Goal: Task Accomplishment & Management: Manage account settings

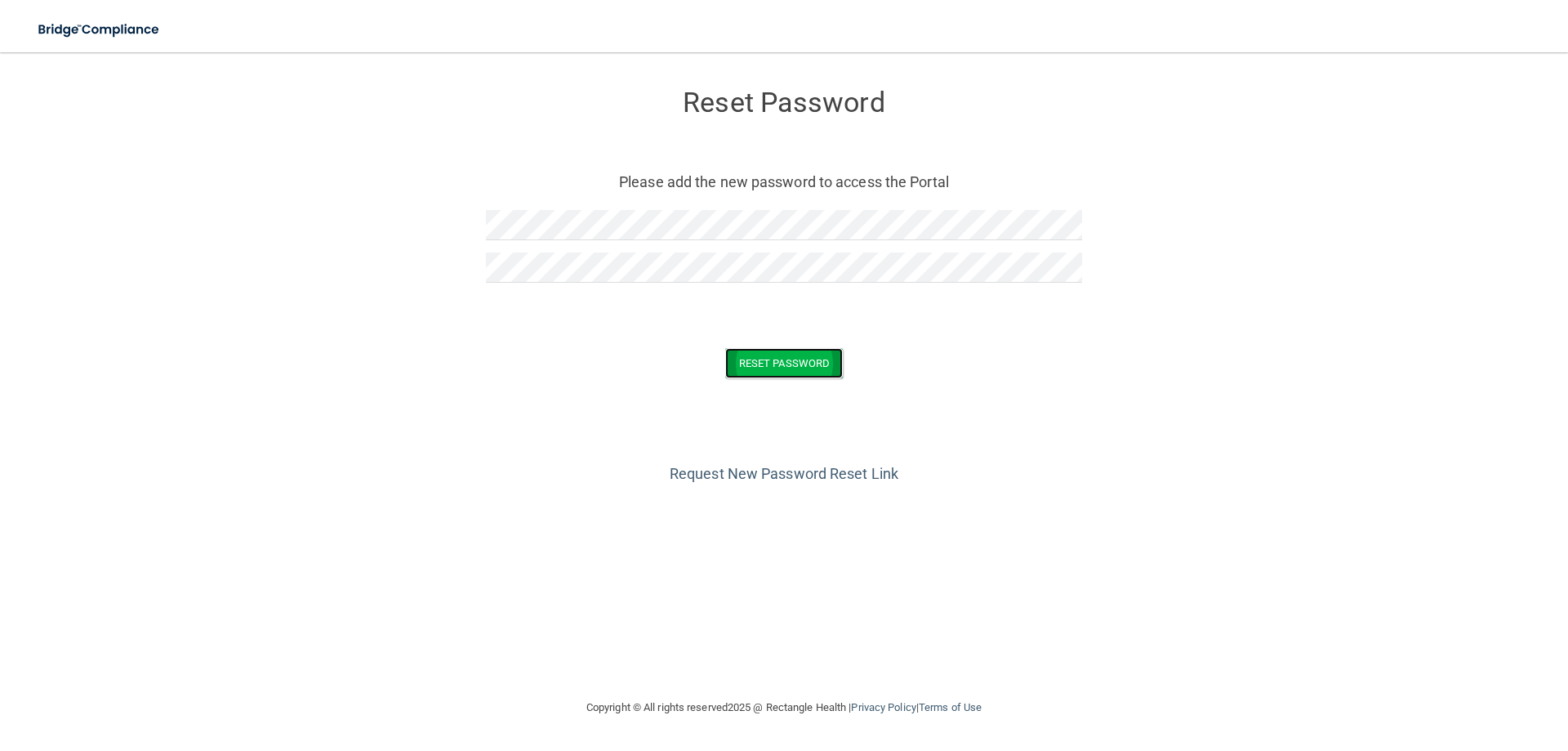
click at [822, 365] on button "Reset Password" at bounding box center [784, 363] width 118 height 30
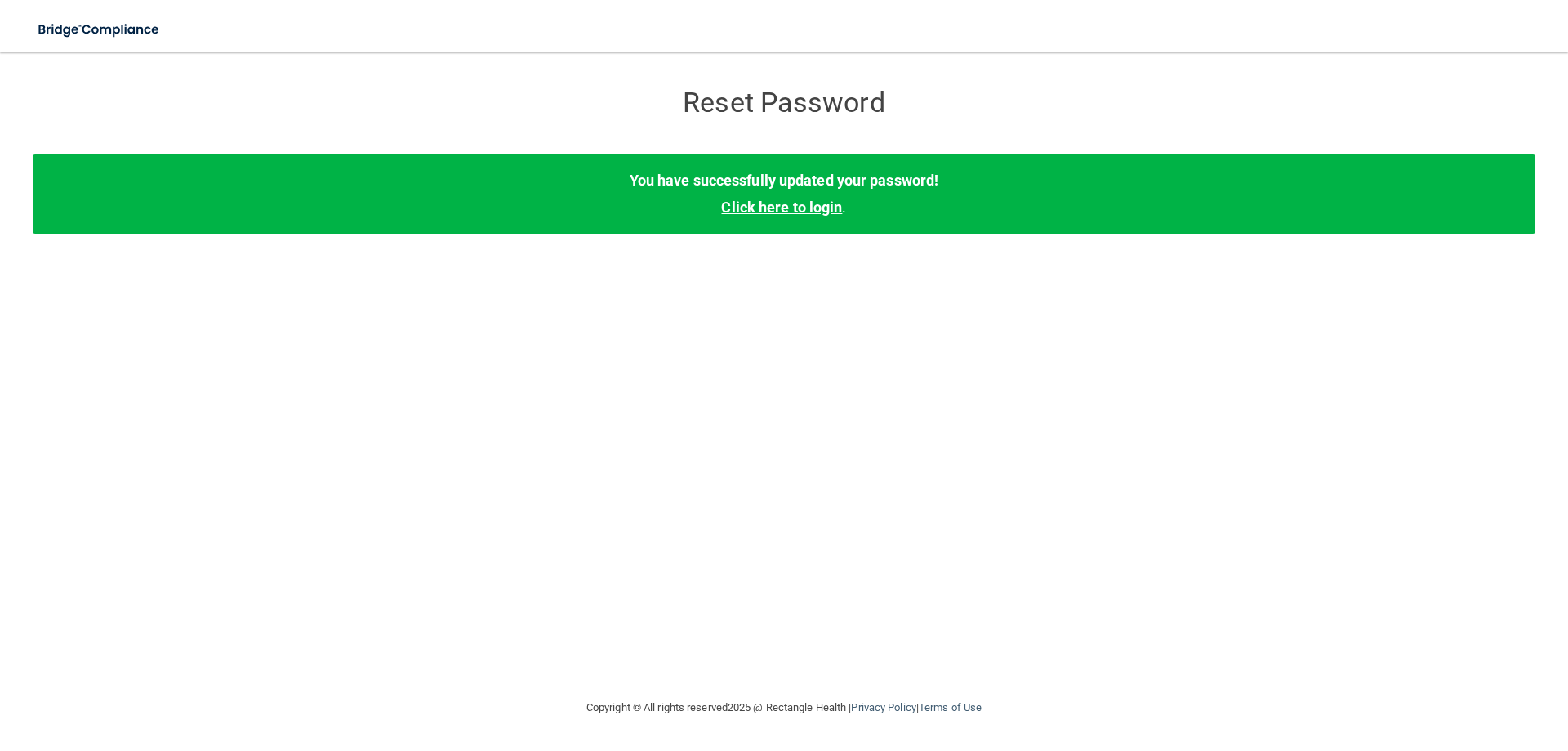
click at [790, 208] on link "Click here to login" at bounding box center [781, 206] width 121 height 18
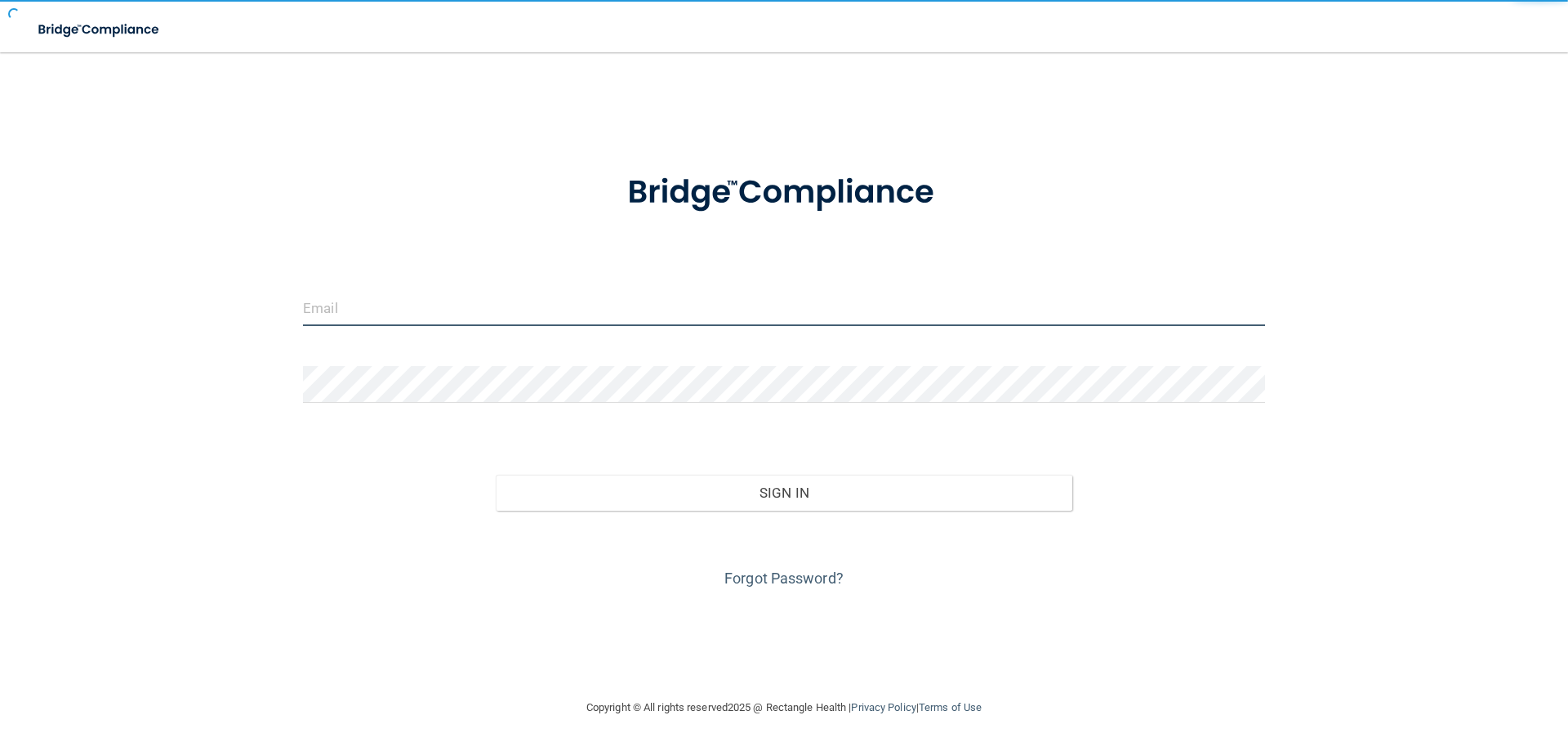
type input "[EMAIL_ADDRESS][DOMAIN_NAME]"
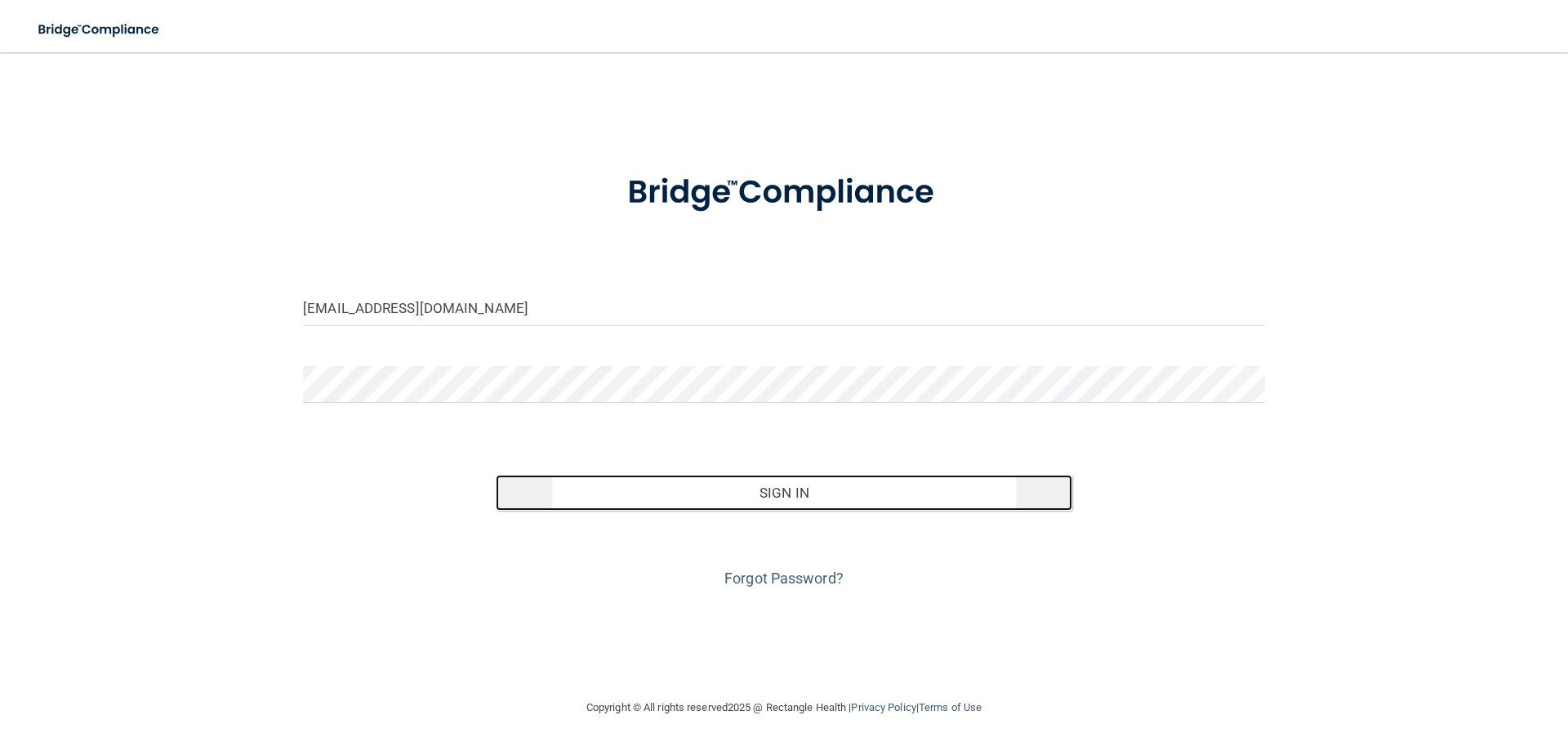
click at [796, 501] on button "Sign In" at bounding box center [784, 492] width 578 height 36
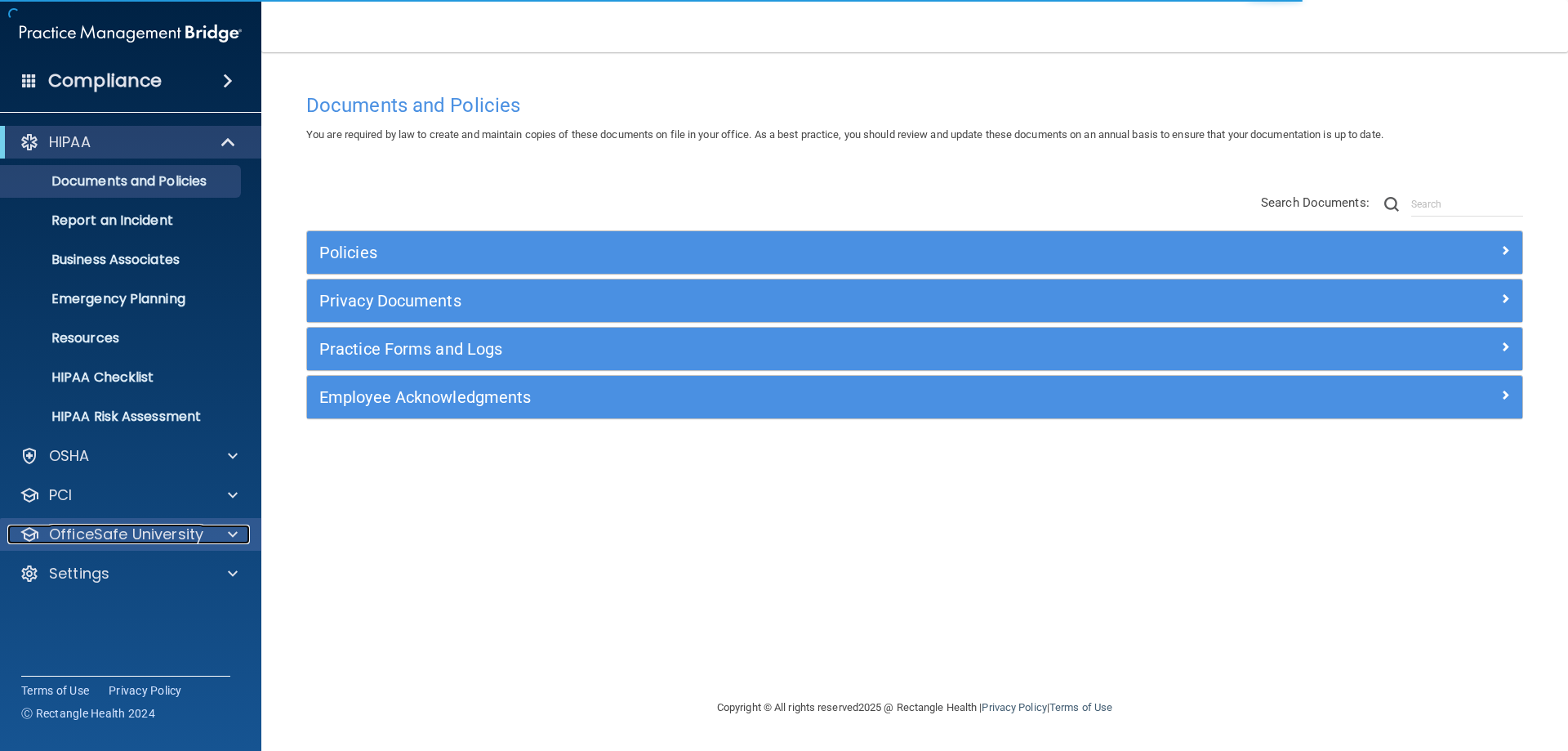
click at [194, 533] on p "OfficeSafe University" at bounding box center [126, 534] width 155 height 19
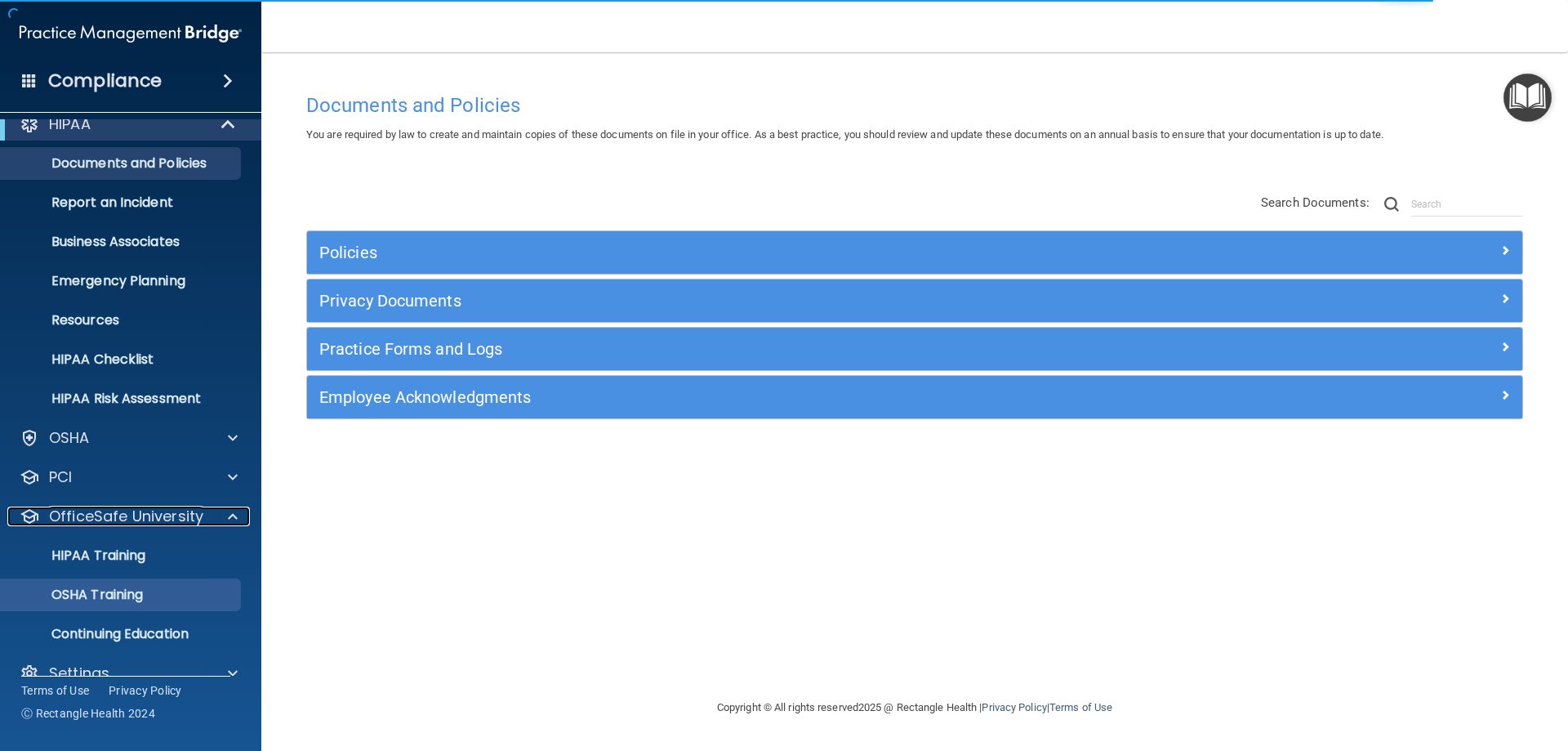
scroll to position [45, 0]
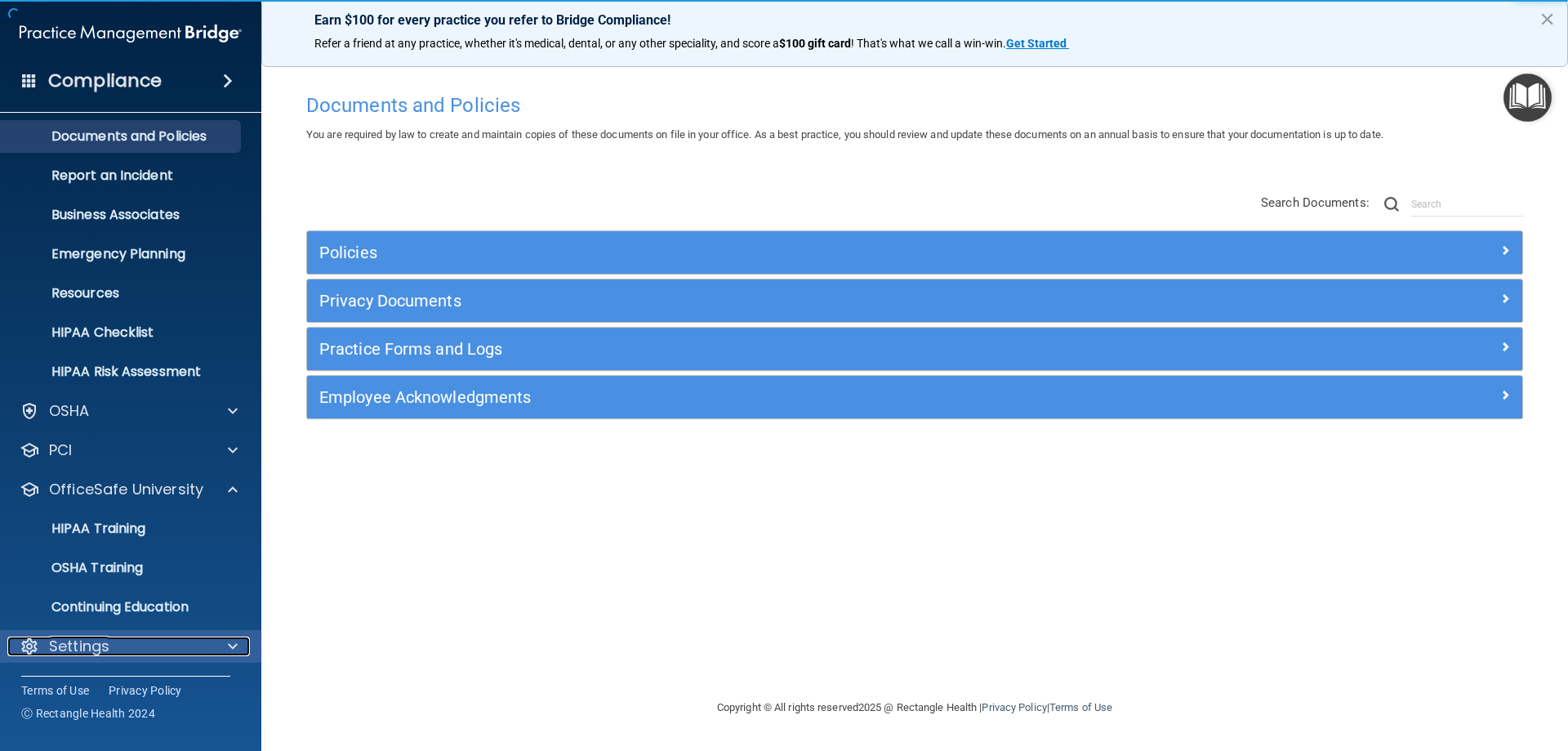
click at [124, 644] on div "Settings" at bounding box center [109, 646] width 203 height 19
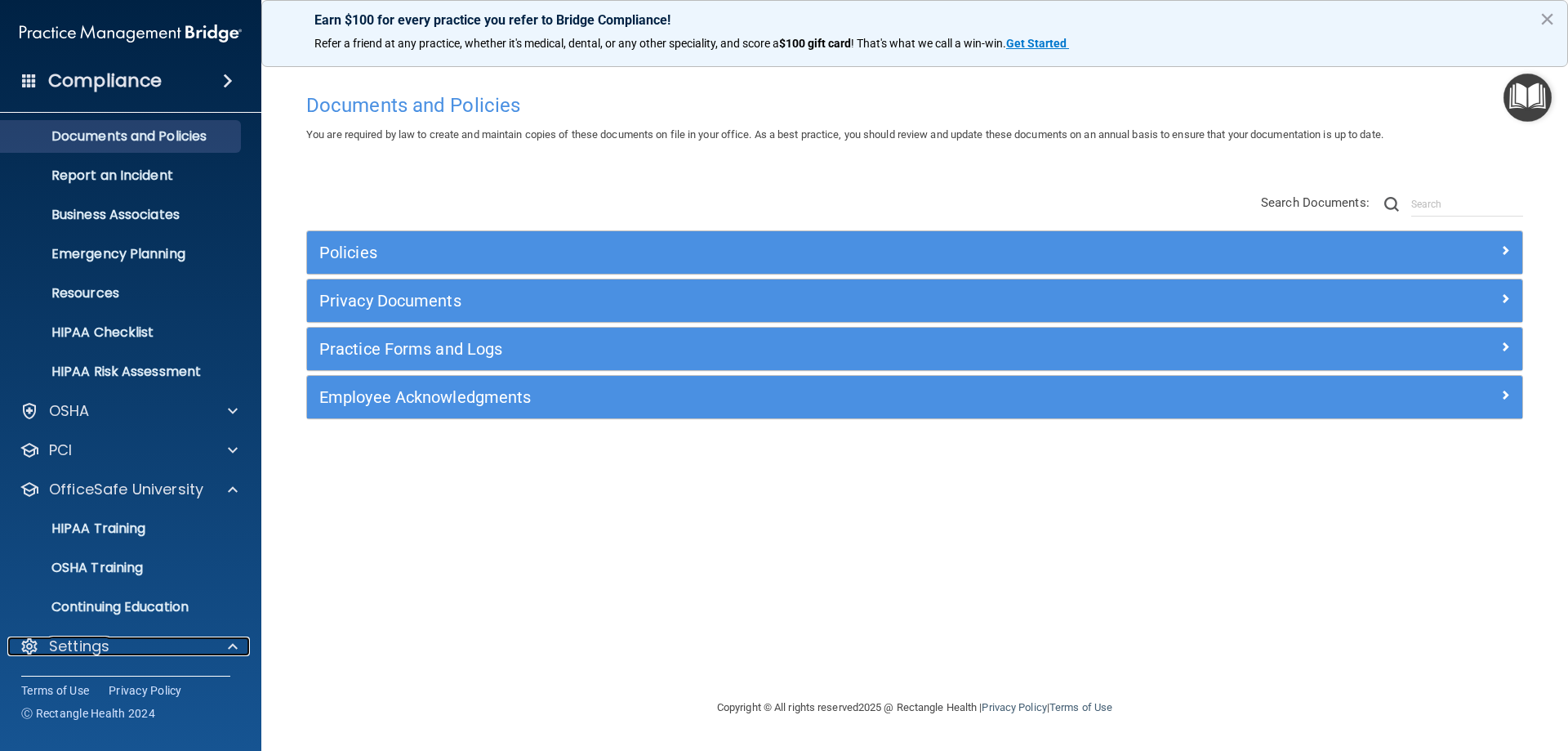
scroll to position [202, 0]
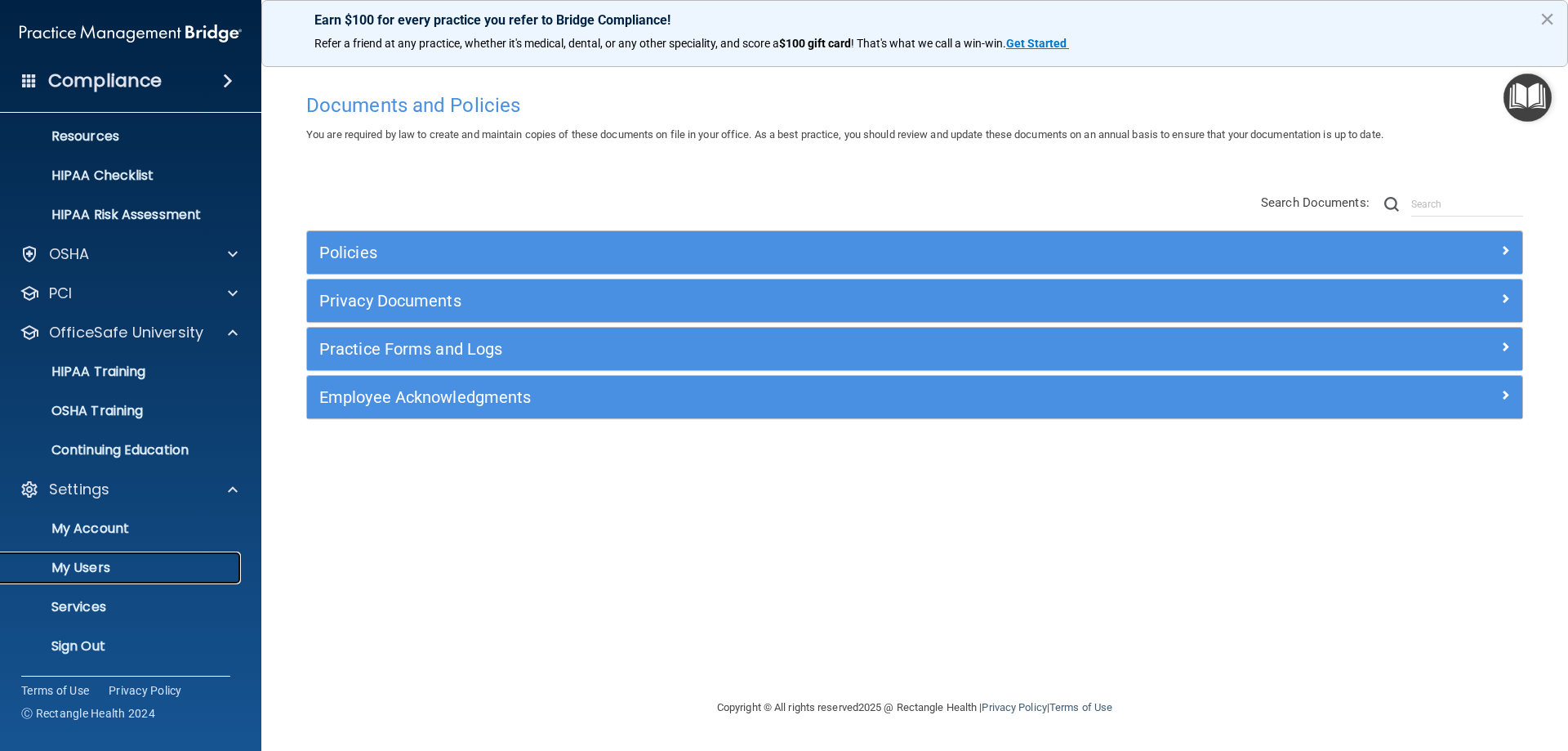
click at [125, 568] on p "My Users" at bounding box center [123, 568] width 223 height 17
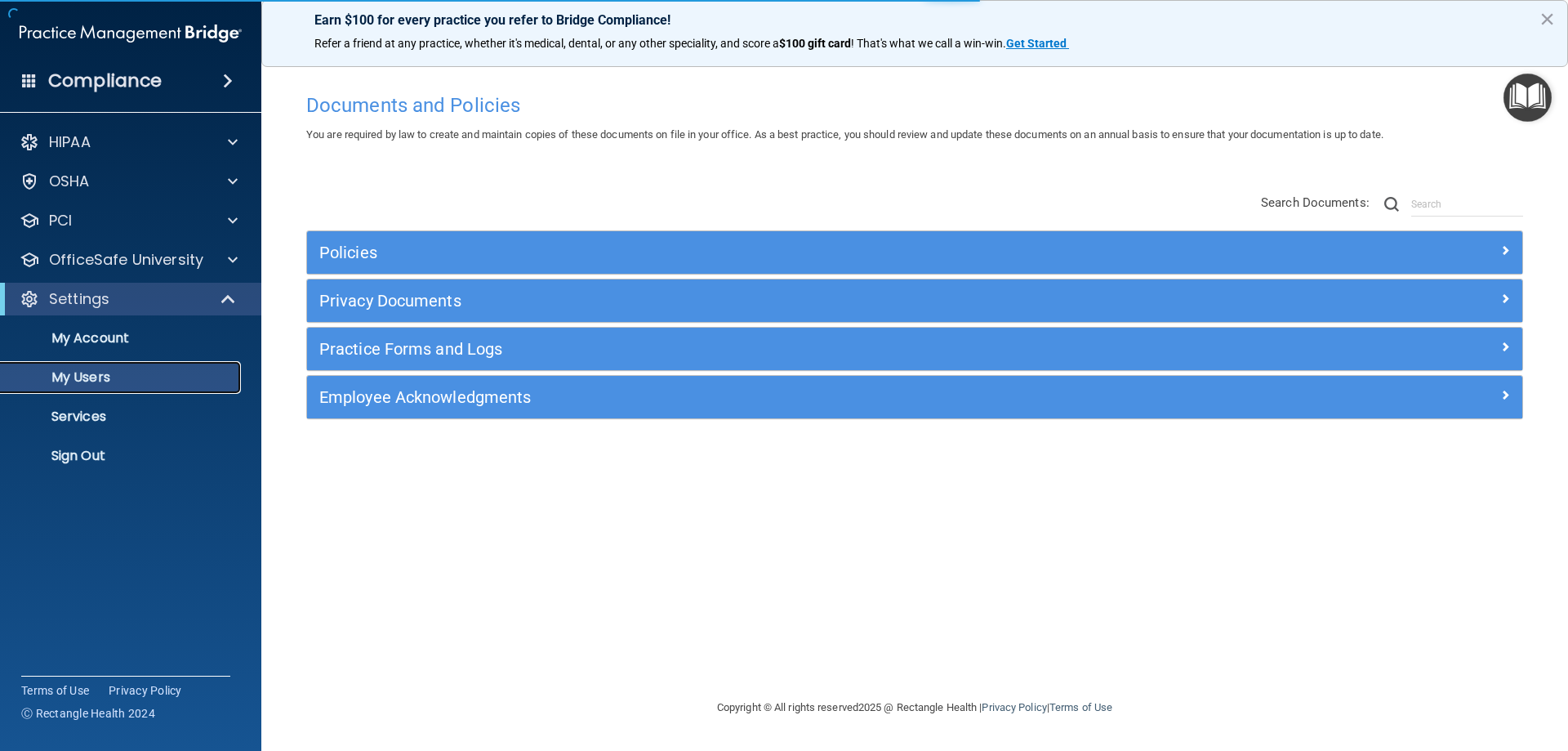
select select "20"
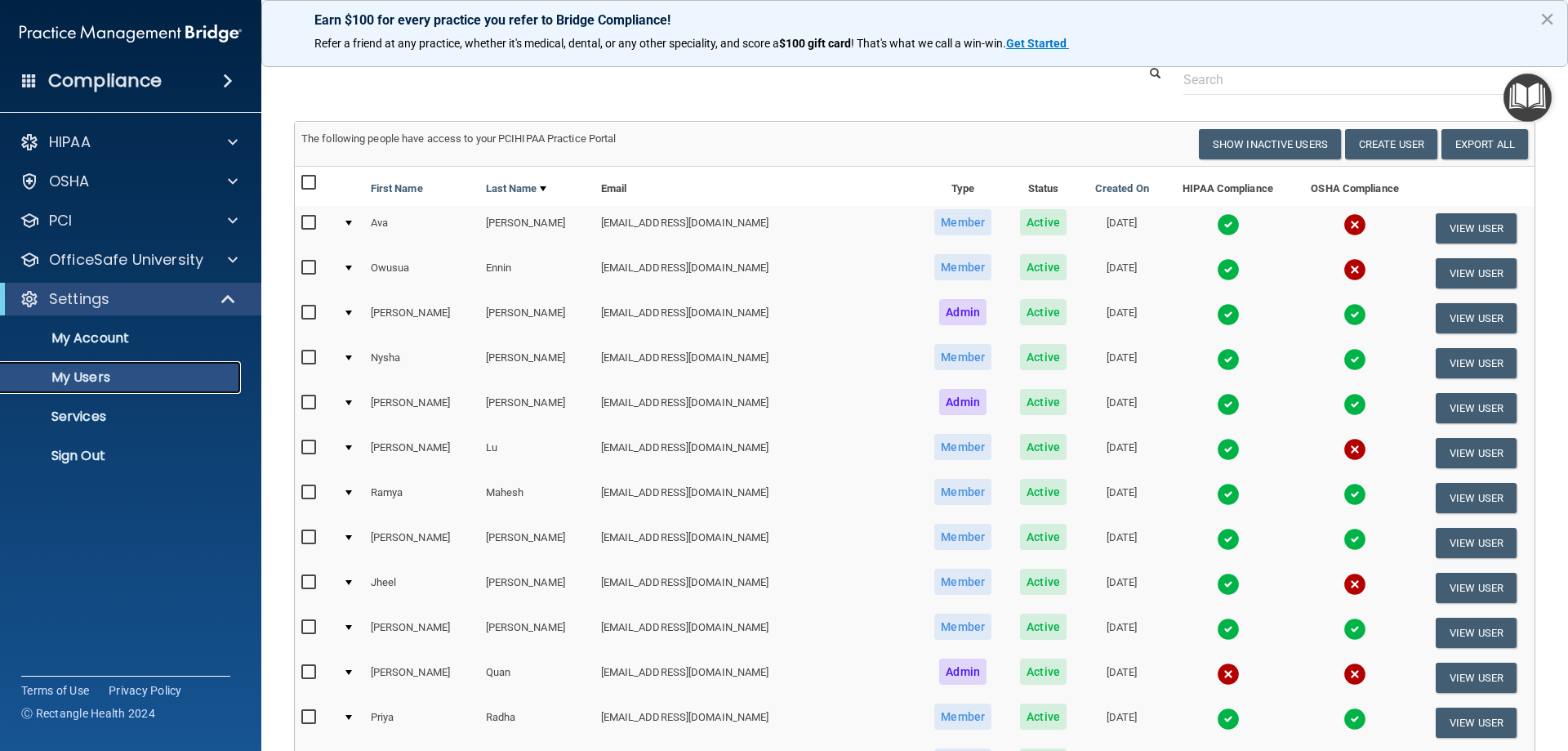
scroll to position [163, 0]
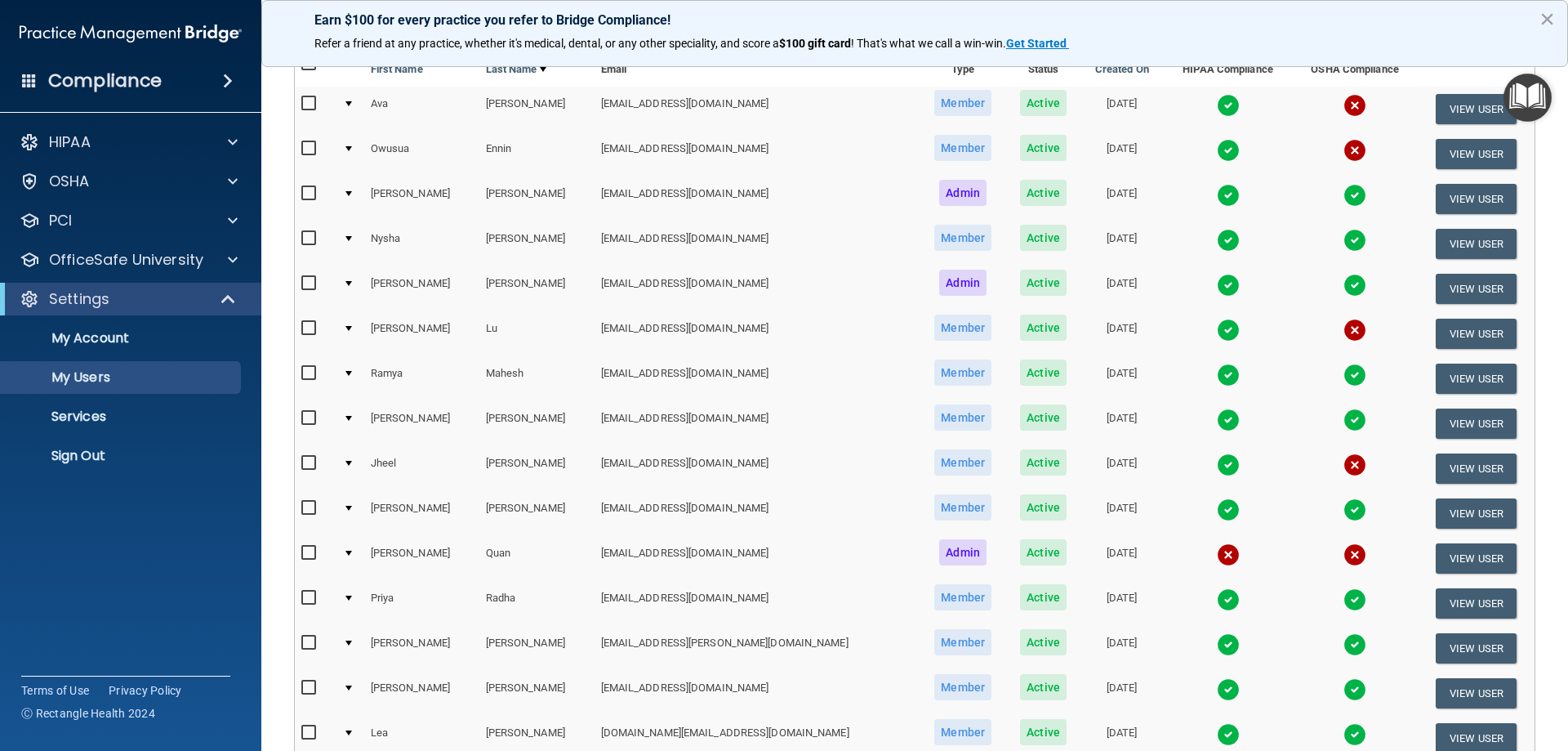
click at [310, 466] on input "checkbox" at bounding box center [310, 464] width 18 height 13
checkbox input "true"
click at [308, 513] on input "checkbox" at bounding box center [310, 508] width 18 height 13
checkbox input "true"
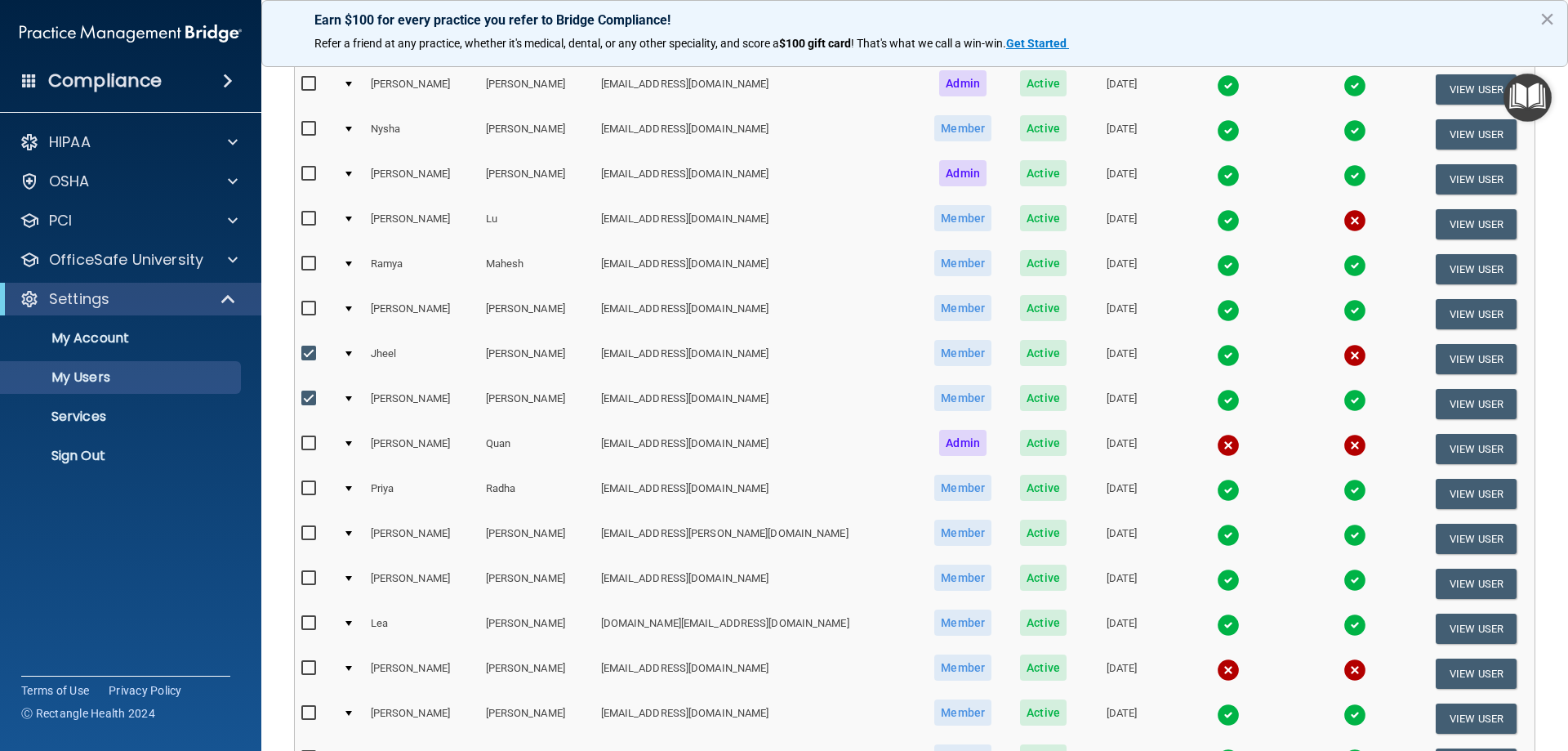
scroll to position [267, 0]
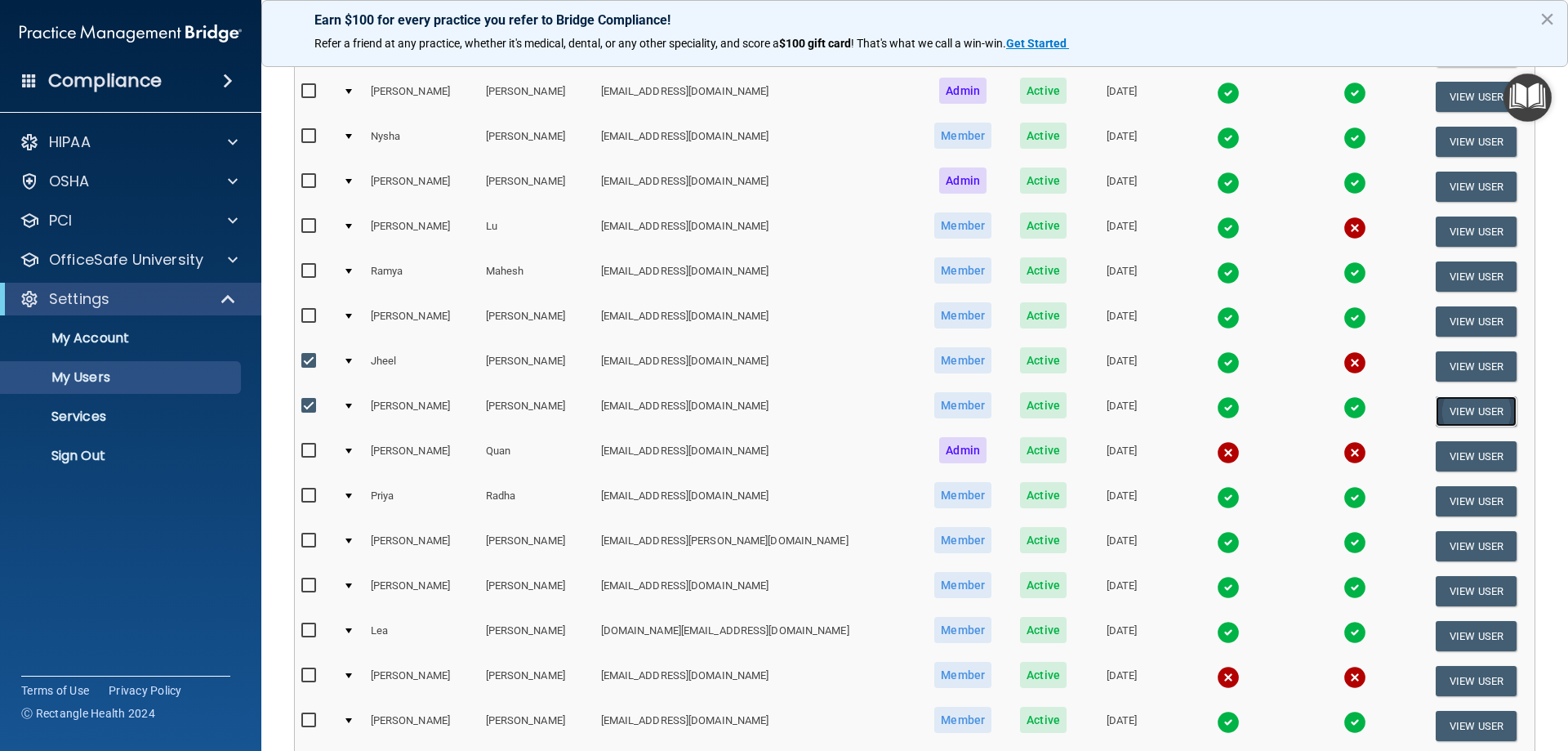
click at [1463, 404] on button "View User" at bounding box center [1476, 411] width 81 height 30
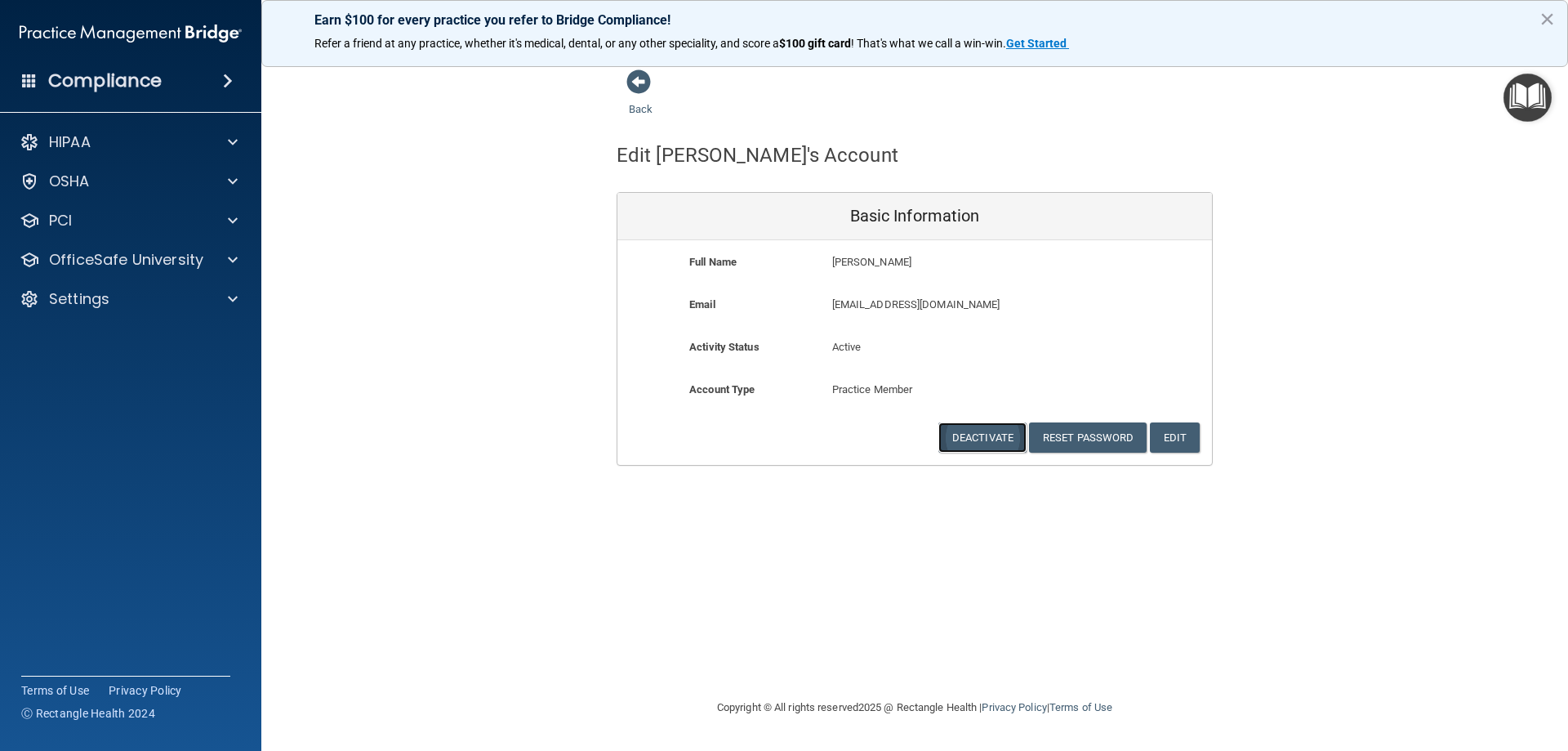
click at [973, 433] on button "Deactivate" at bounding box center [982, 437] width 88 height 30
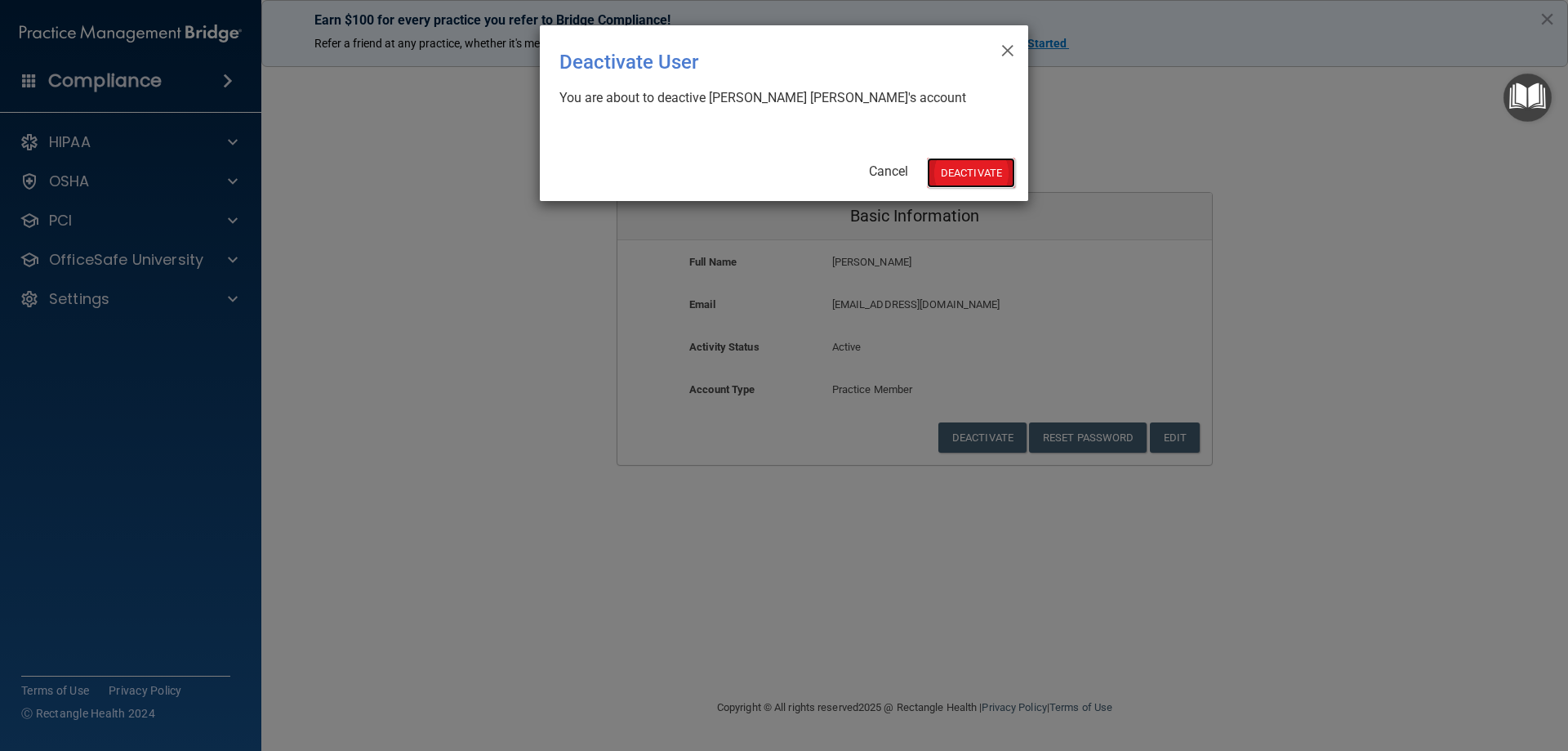
click at [974, 181] on button "Deactivate" at bounding box center [971, 172] width 88 height 30
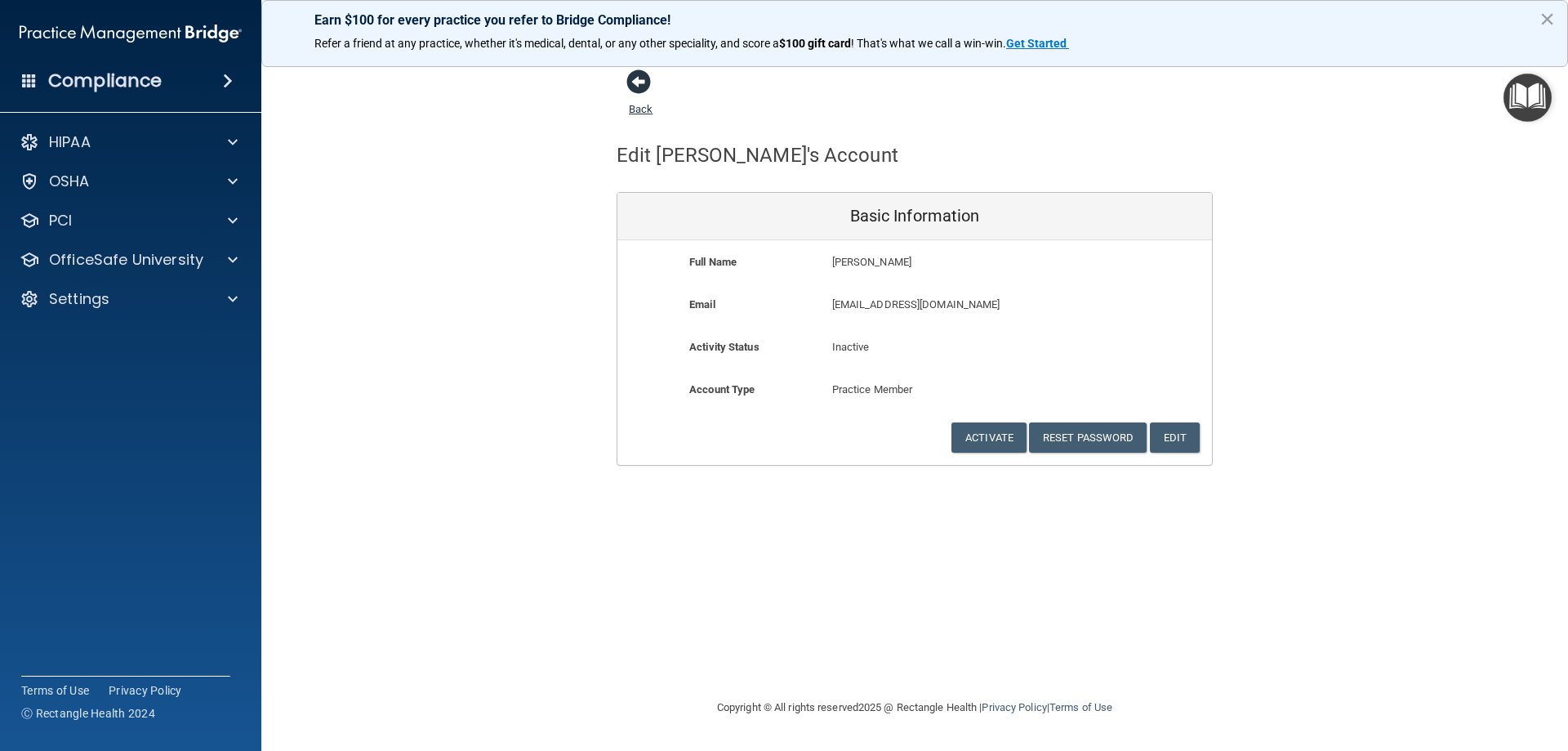
click at [634, 85] on span at bounding box center [638, 81] width 25 height 25
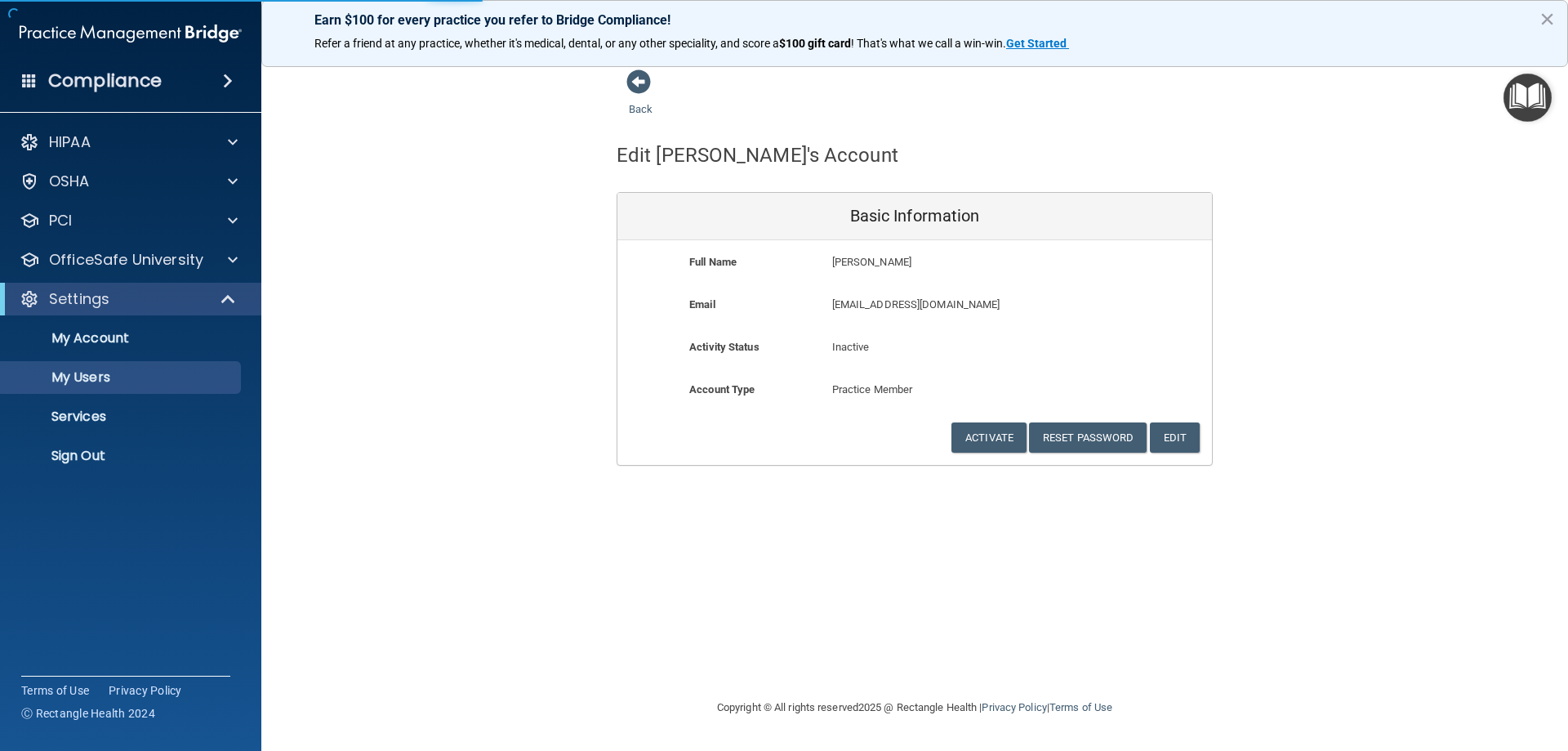
select select "20"
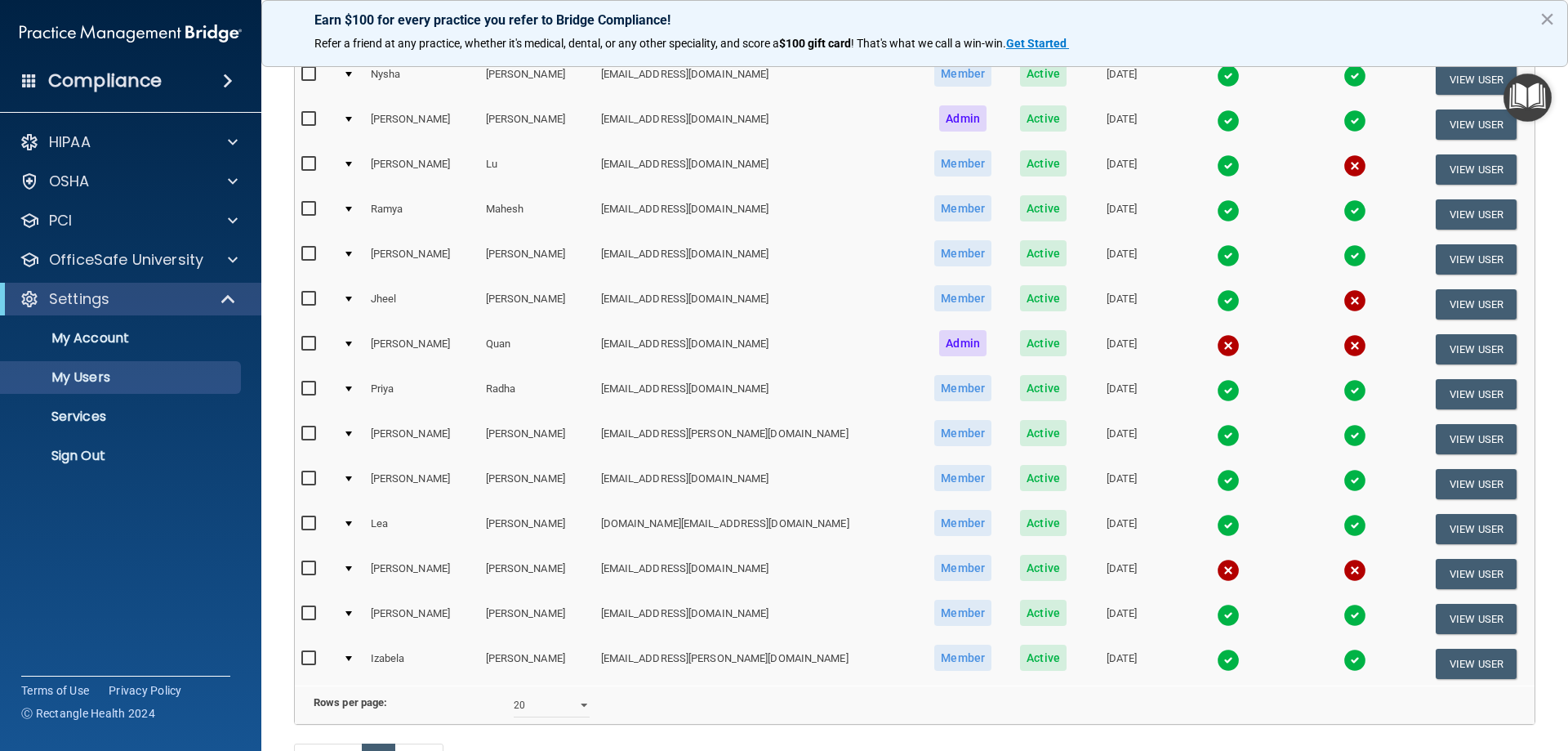
scroll to position [327, 0]
click at [1470, 299] on button "View User" at bounding box center [1476, 305] width 81 height 30
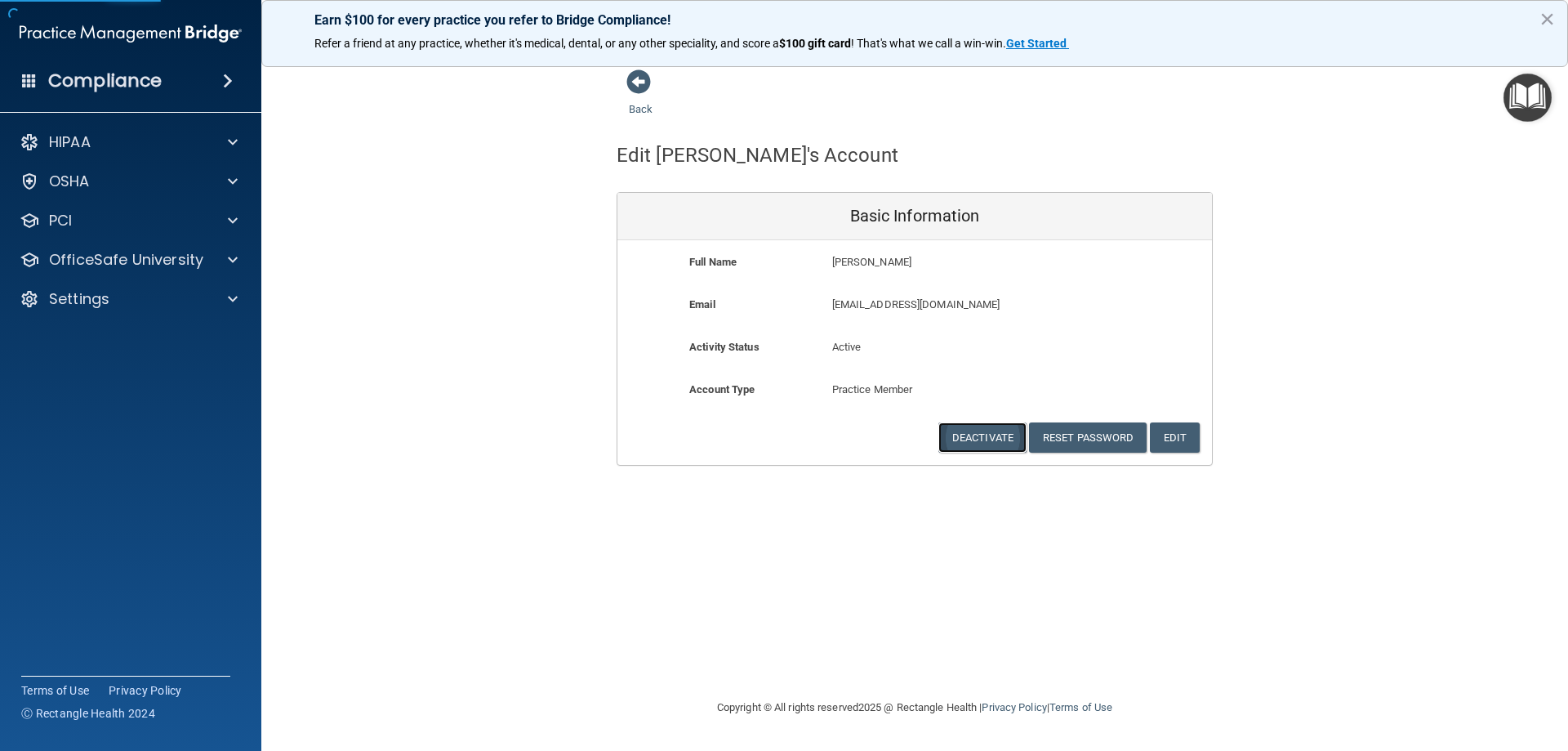
click at [988, 431] on button "Deactivate" at bounding box center [982, 437] width 88 height 30
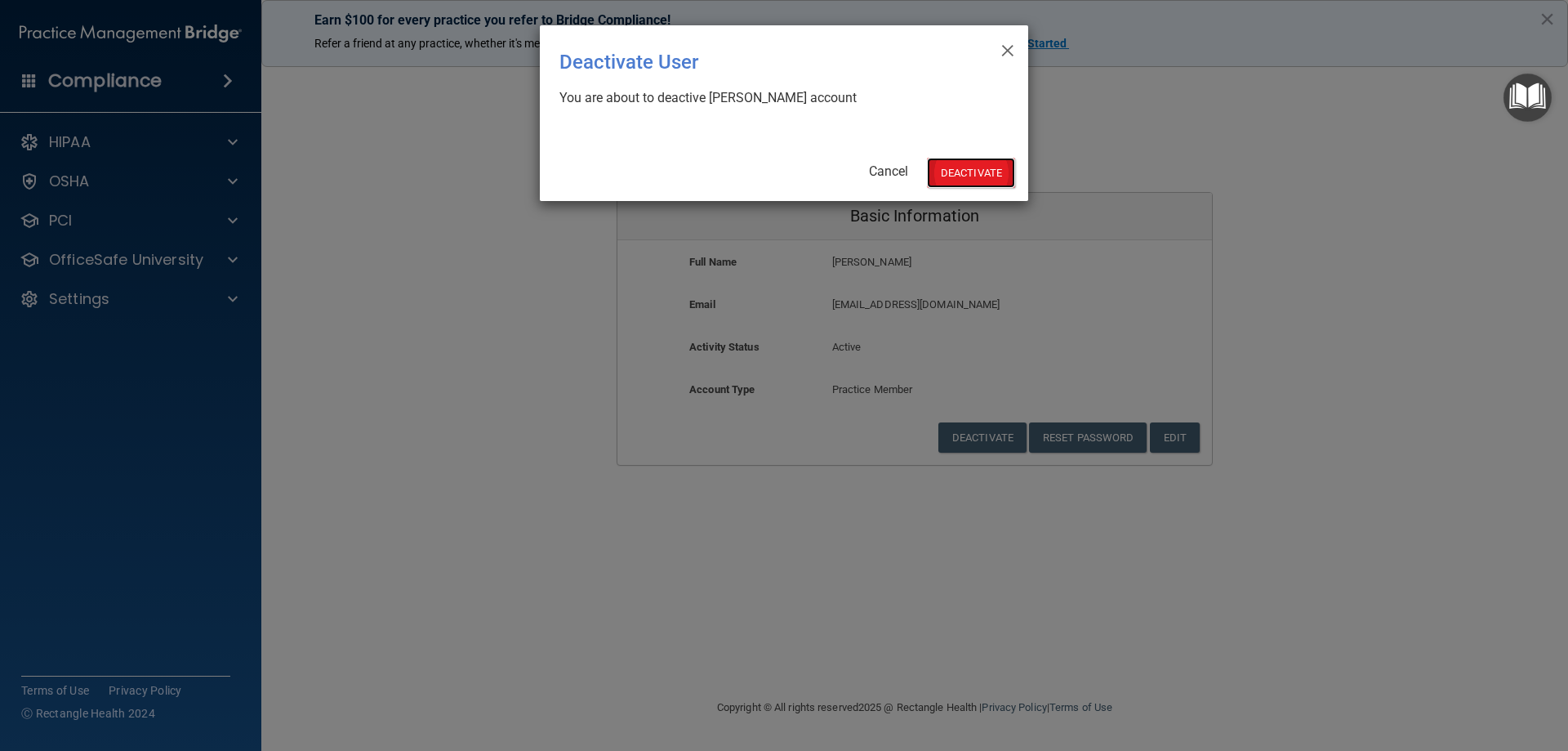
click at [973, 170] on button "Deactivate" at bounding box center [971, 172] width 88 height 30
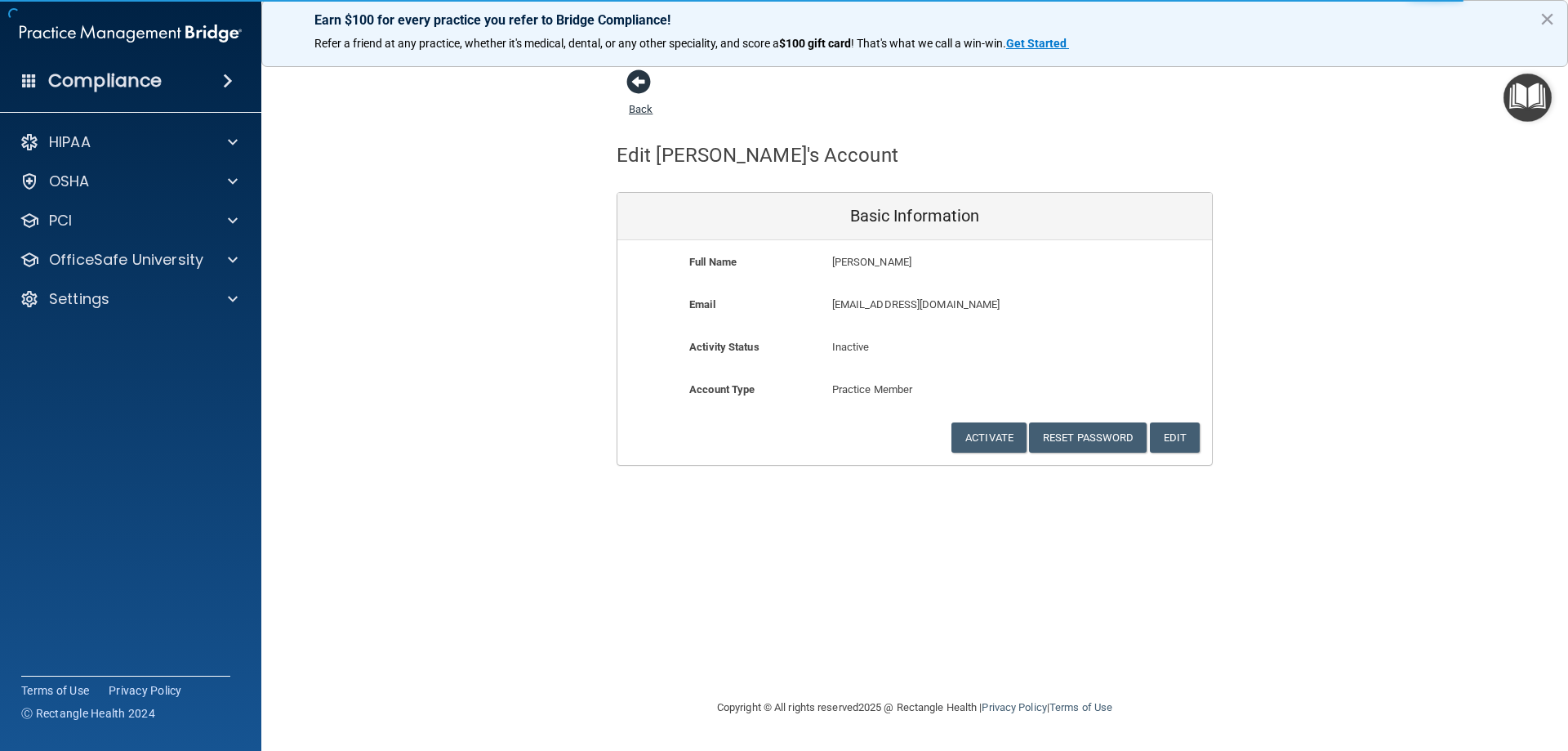
click at [638, 83] on span at bounding box center [638, 81] width 25 height 25
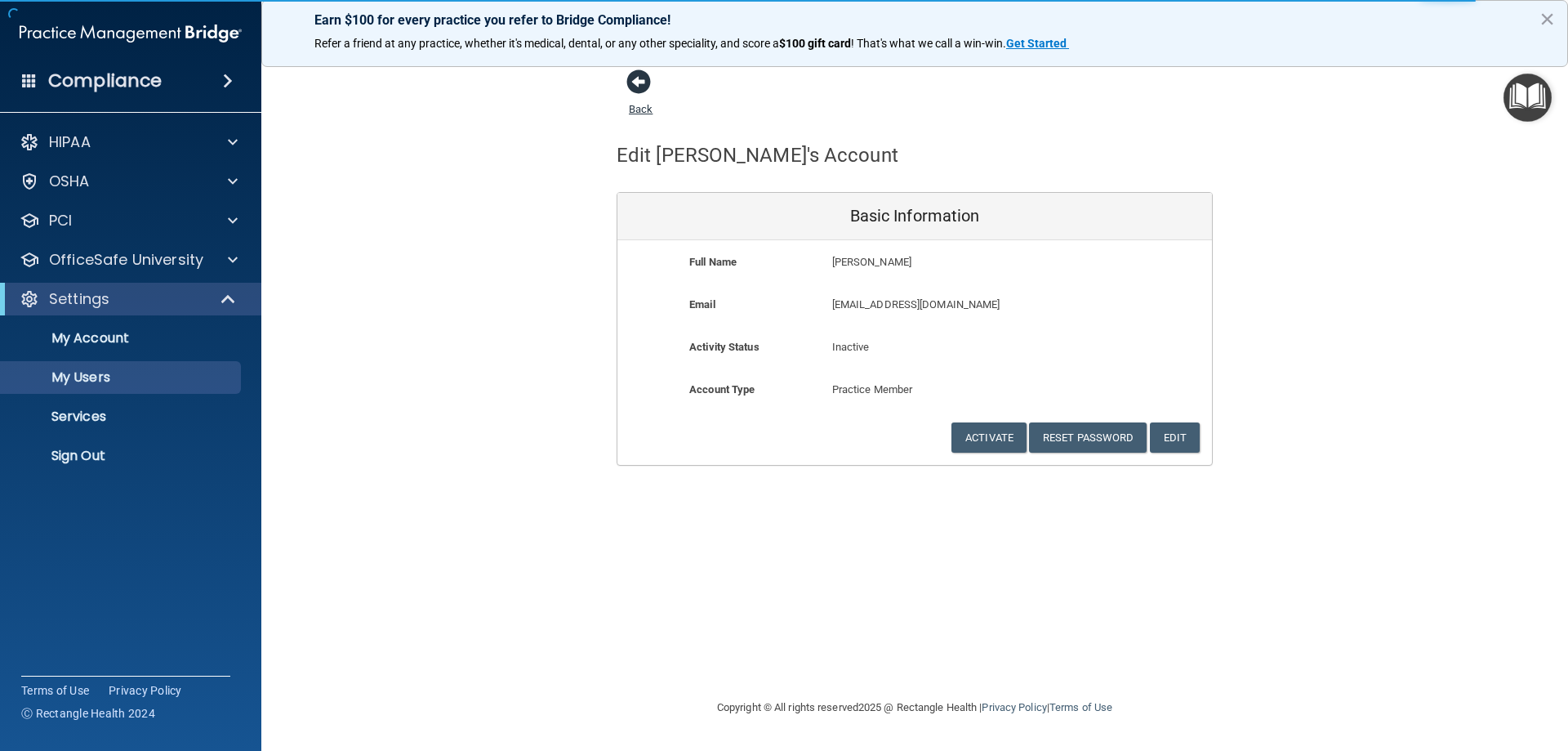
select select "20"
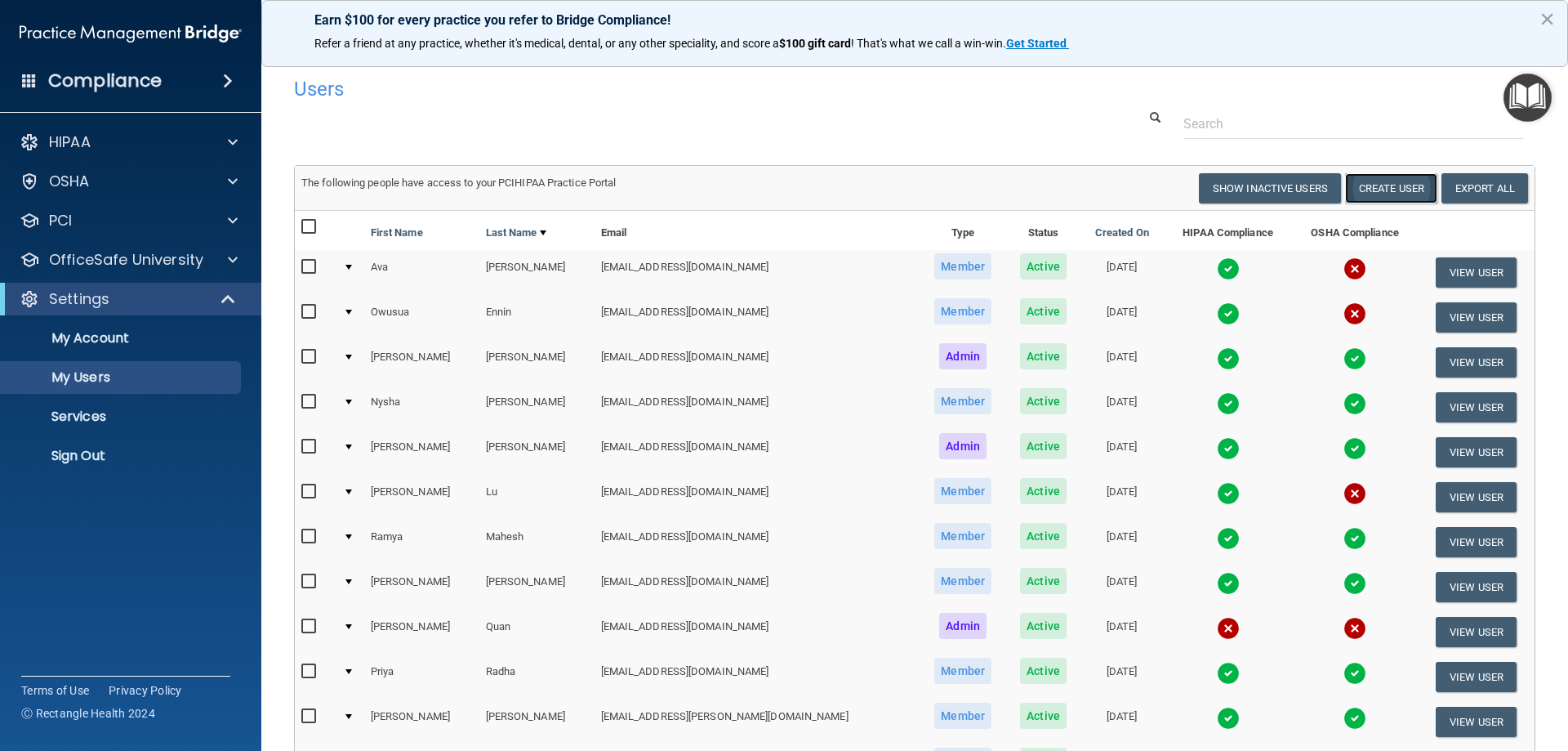
click at [1389, 189] on button "Create User" at bounding box center [1391, 188] width 92 height 30
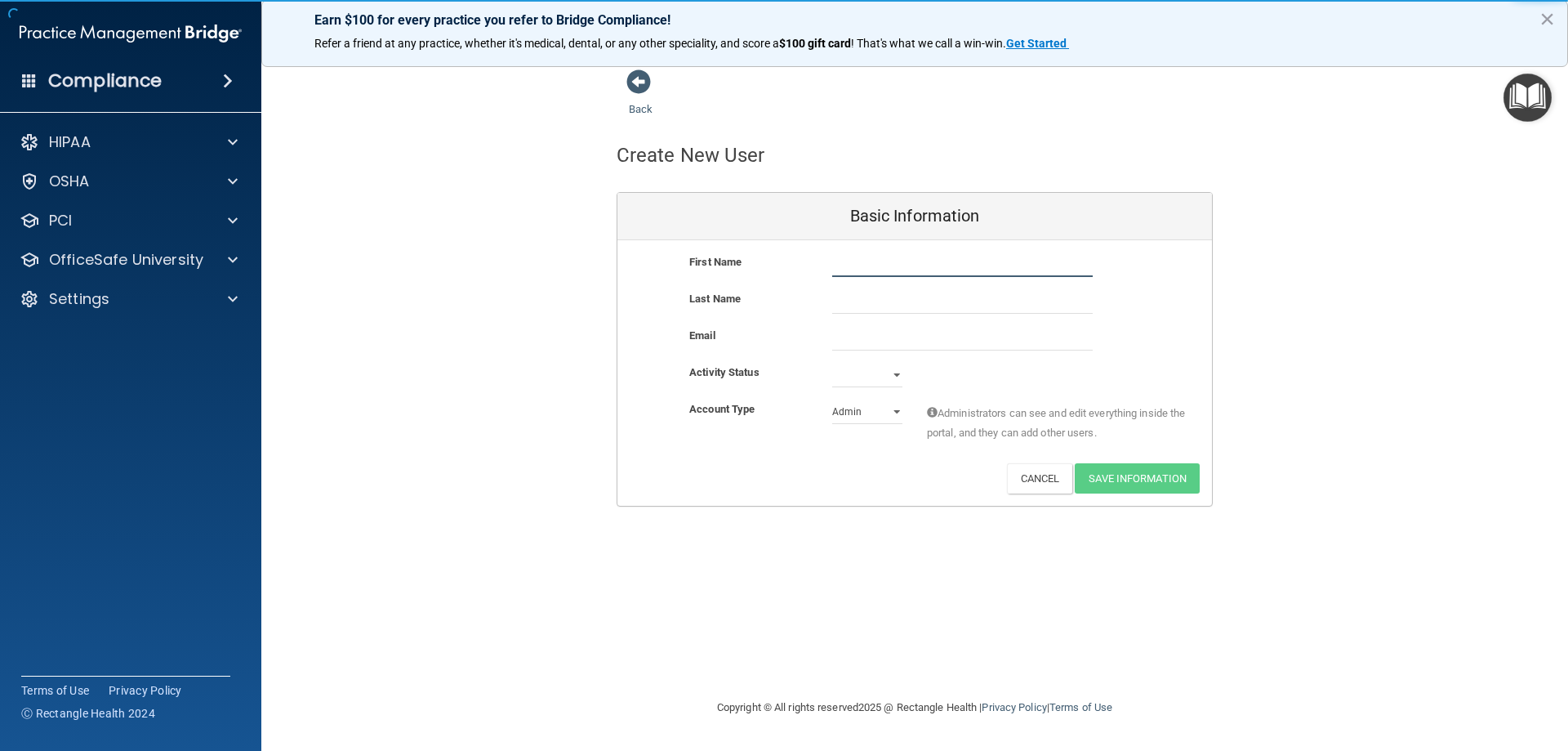
click at [912, 264] on input "text" at bounding box center [962, 264] width 261 height 25
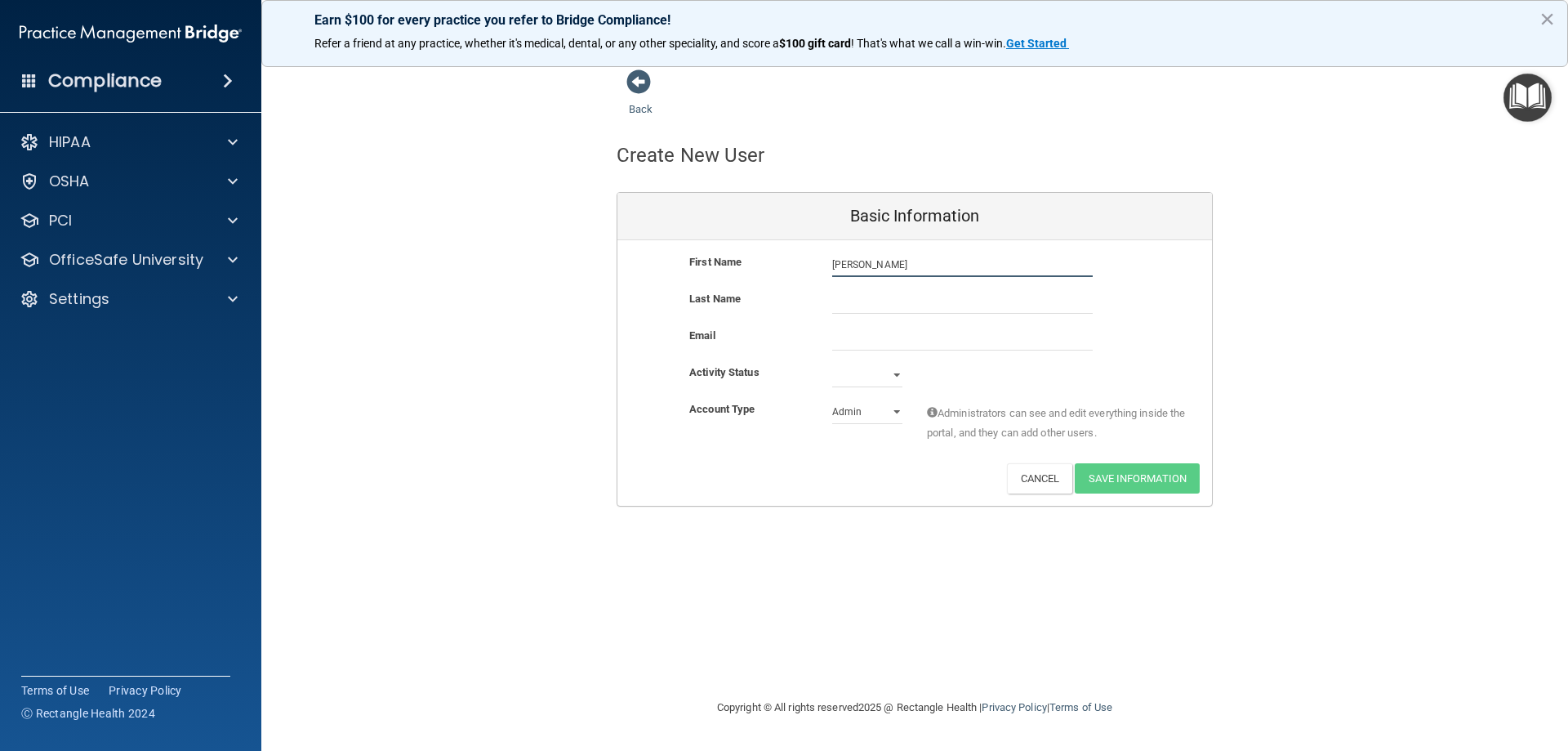
type input "Niharika"
type input "Tanneeru"
click at [889, 335] on input "email" at bounding box center [962, 338] width 261 height 25
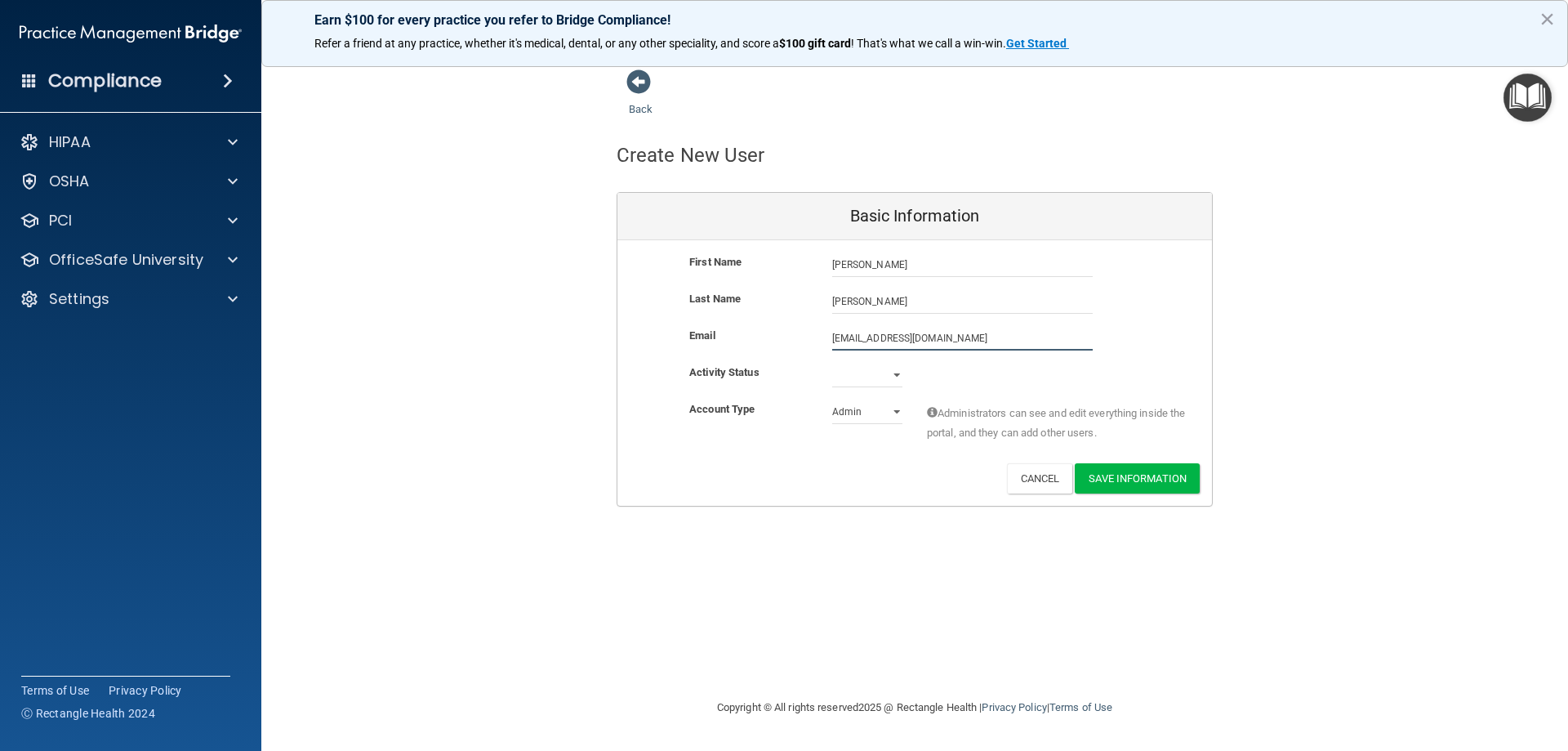
type input "niharikatanneeru@gmail.com"
click at [896, 373] on select "Active Inactive" at bounding box center [867, 378] width 70 height 25
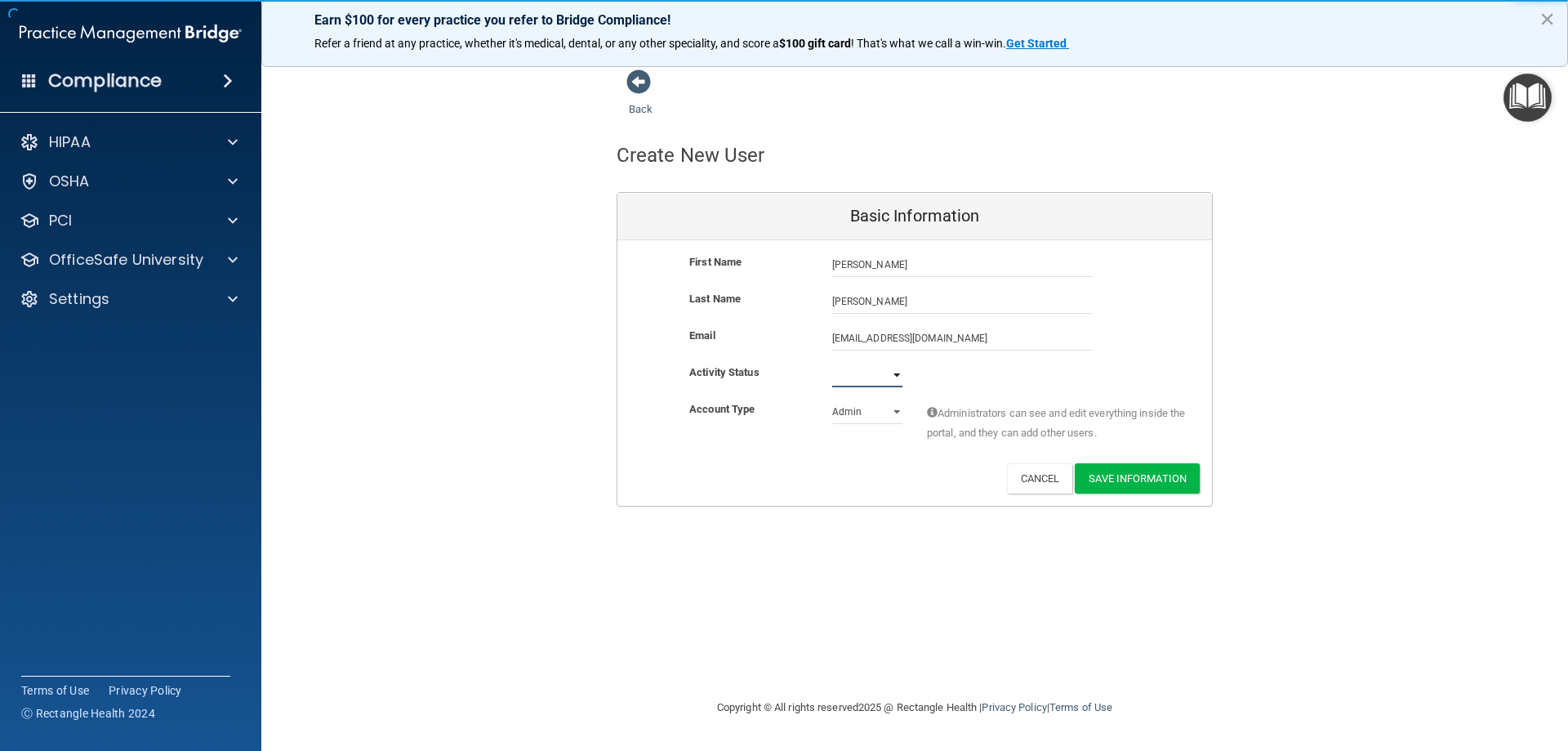
select select "active"
click at [832, 363] on select "Active Inactive" at bounding box center [867, 375] width 70 height 25
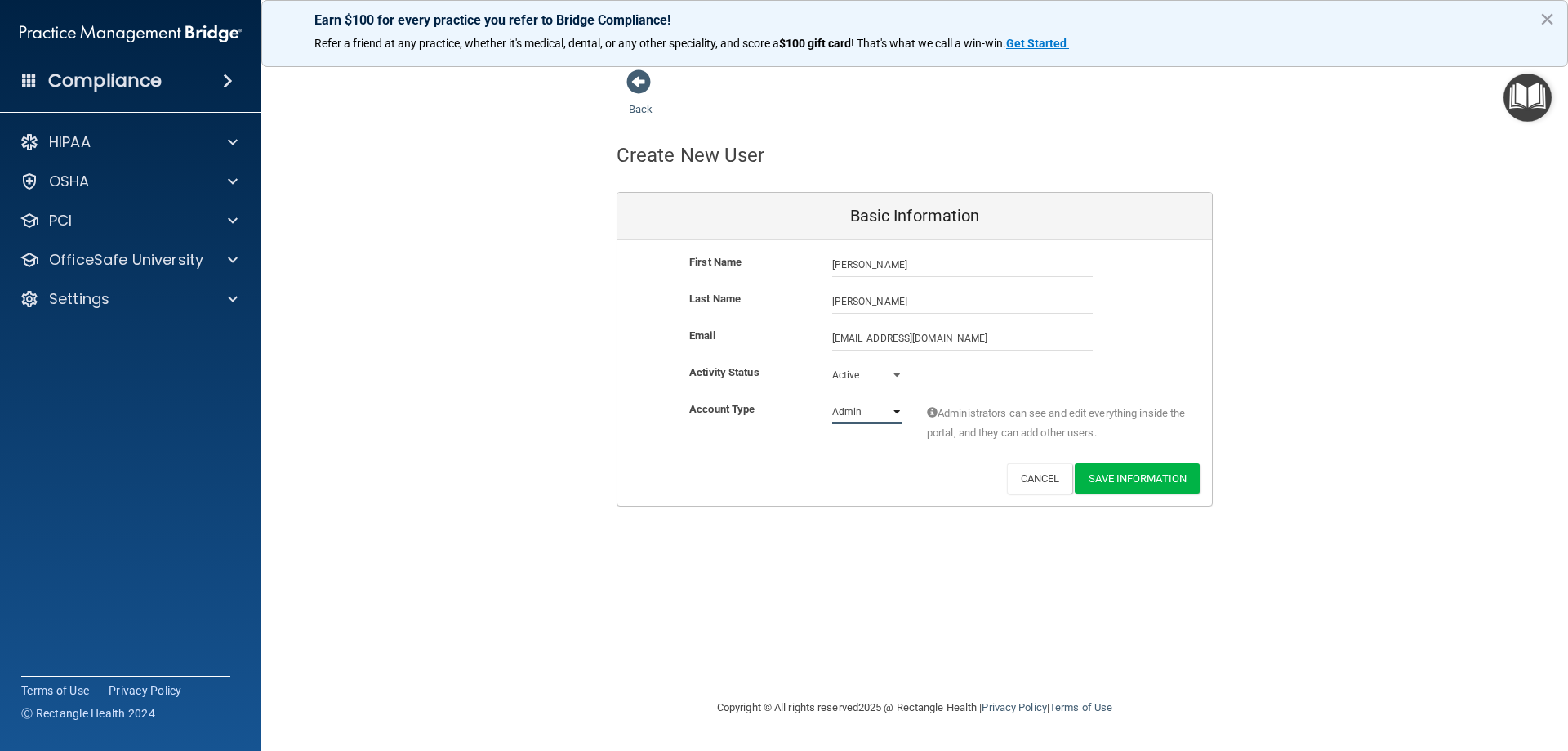
click at [895, 413] on select "Admin Member" at bounding box center [867, 411] width 70 height 25
select select "practice_member"
click at [832, 399] on select "Admin Member" at bounding box center [867, 411] width 70 height 25
click at [1153, 478] on button "Save Information" at bounding box center [1138, 478] width 125 height 30
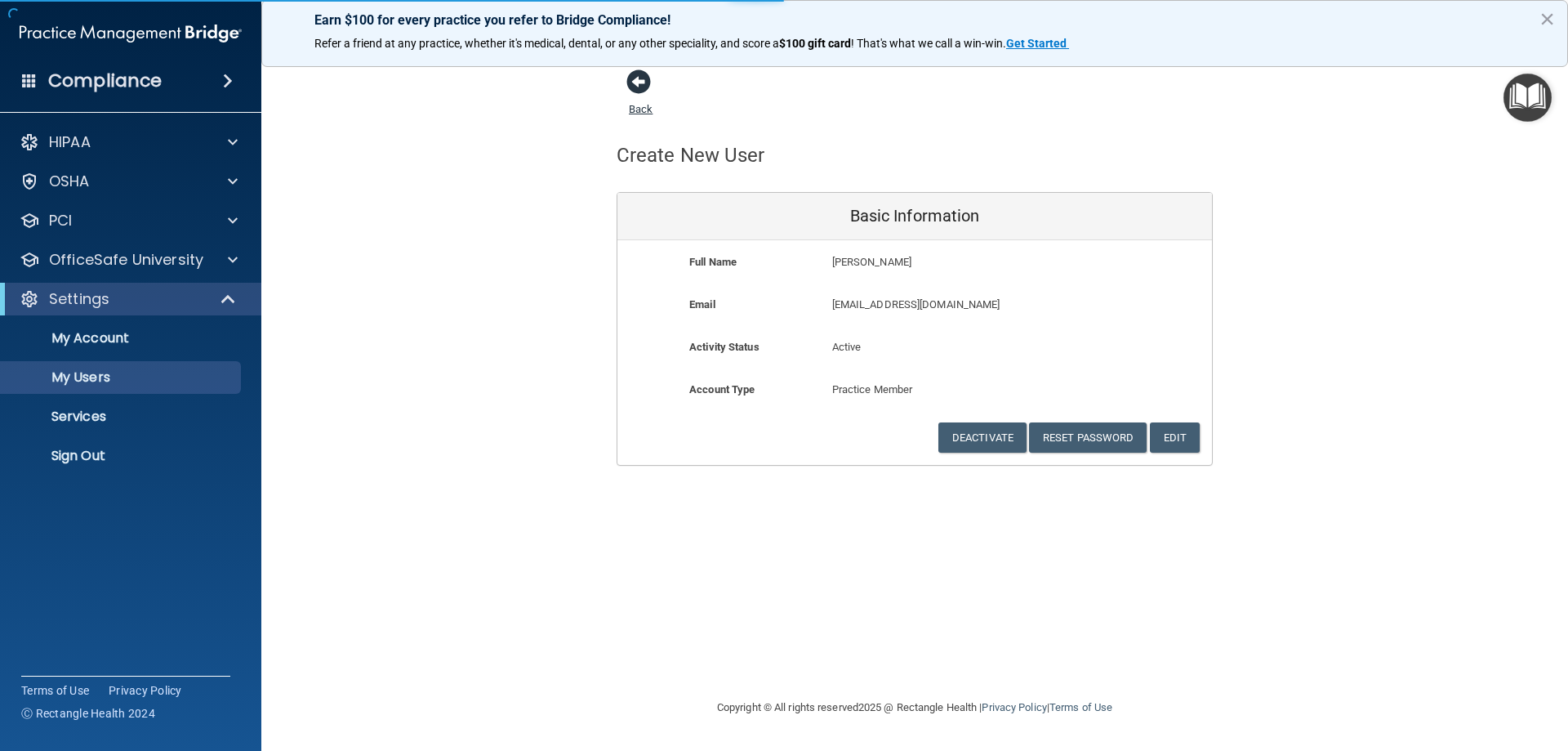
click at [647, 83] on span at bounding box center [638, 81] width 25 height 25
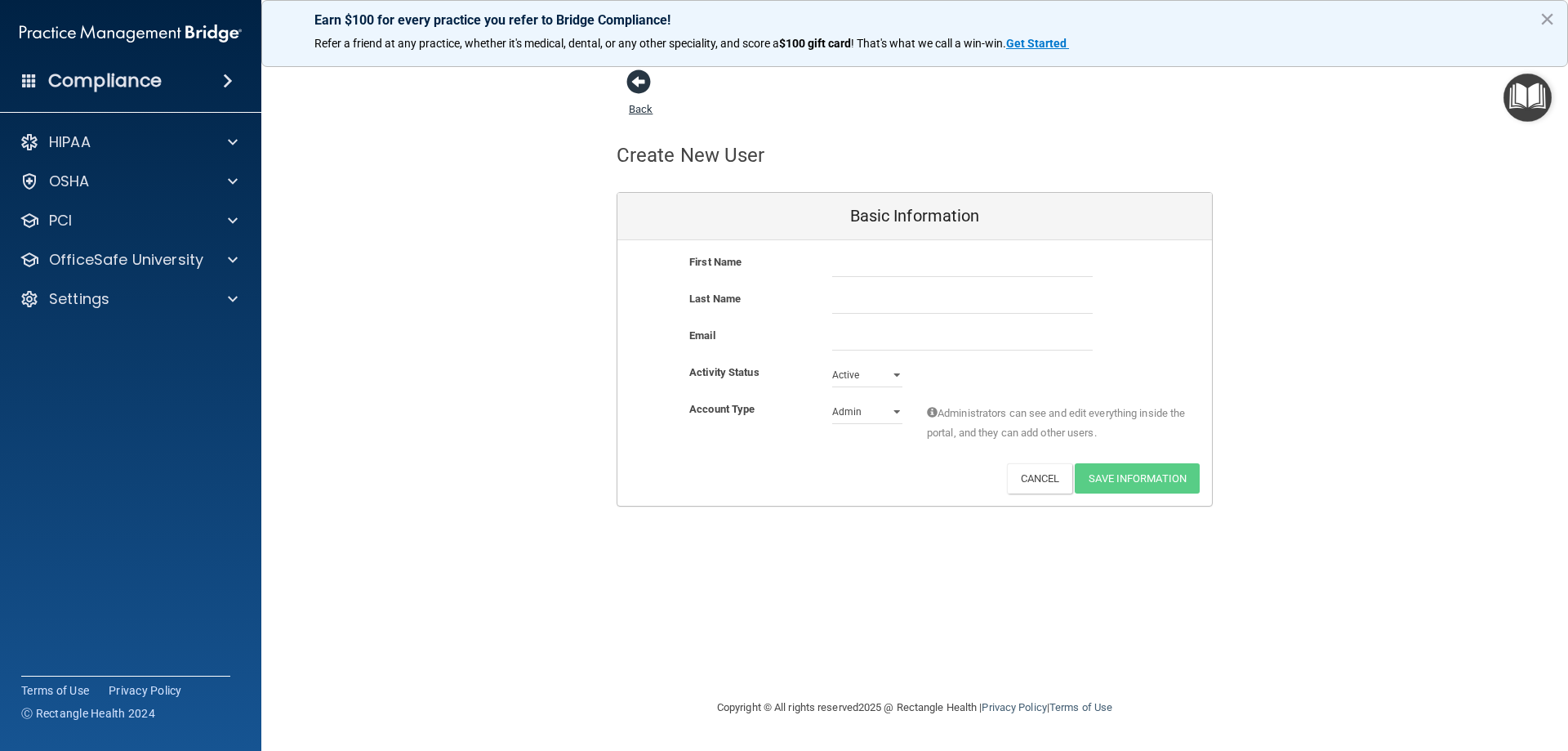
click at [638, 88] on span at bounding box center [638, 81] width 25 height 25
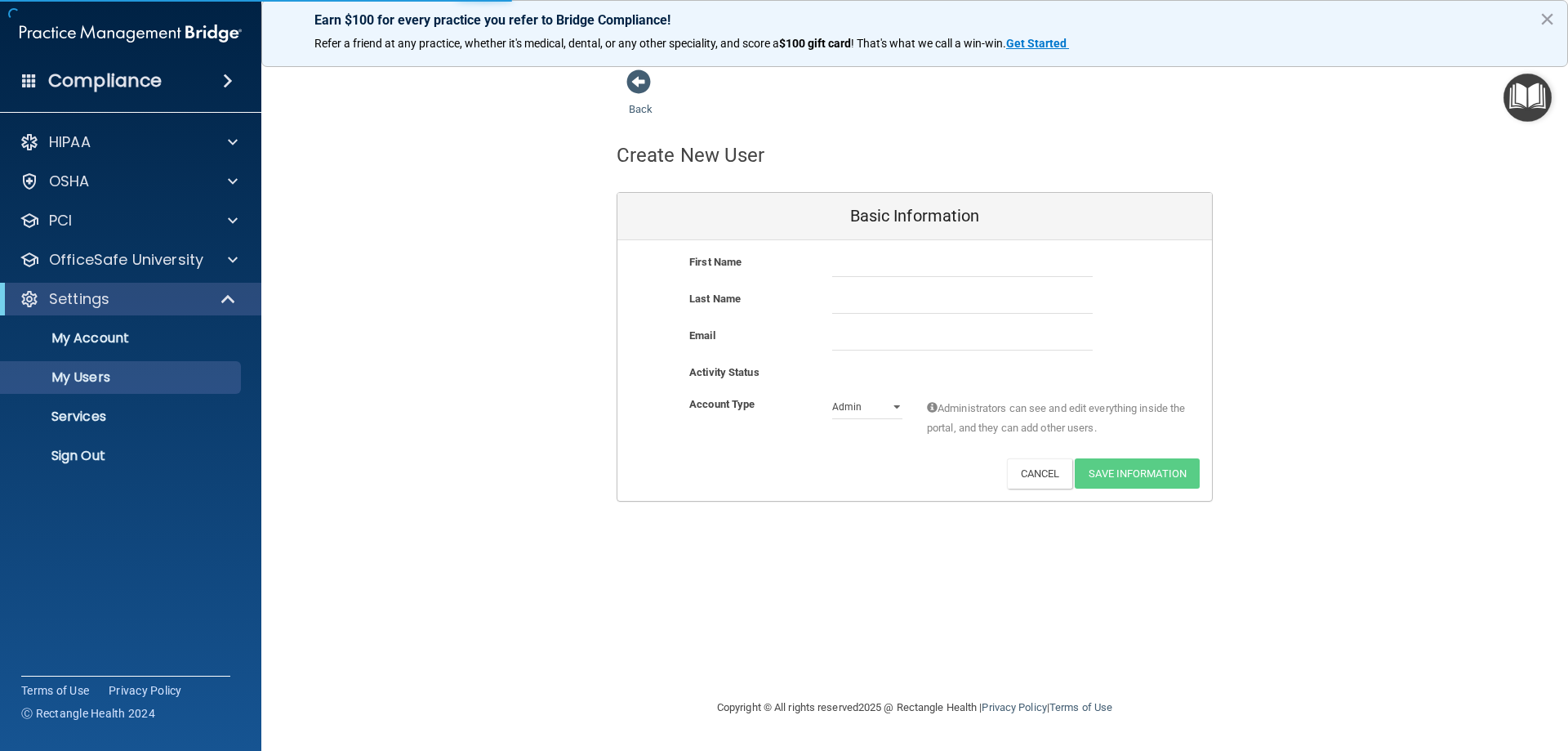
select select "20"
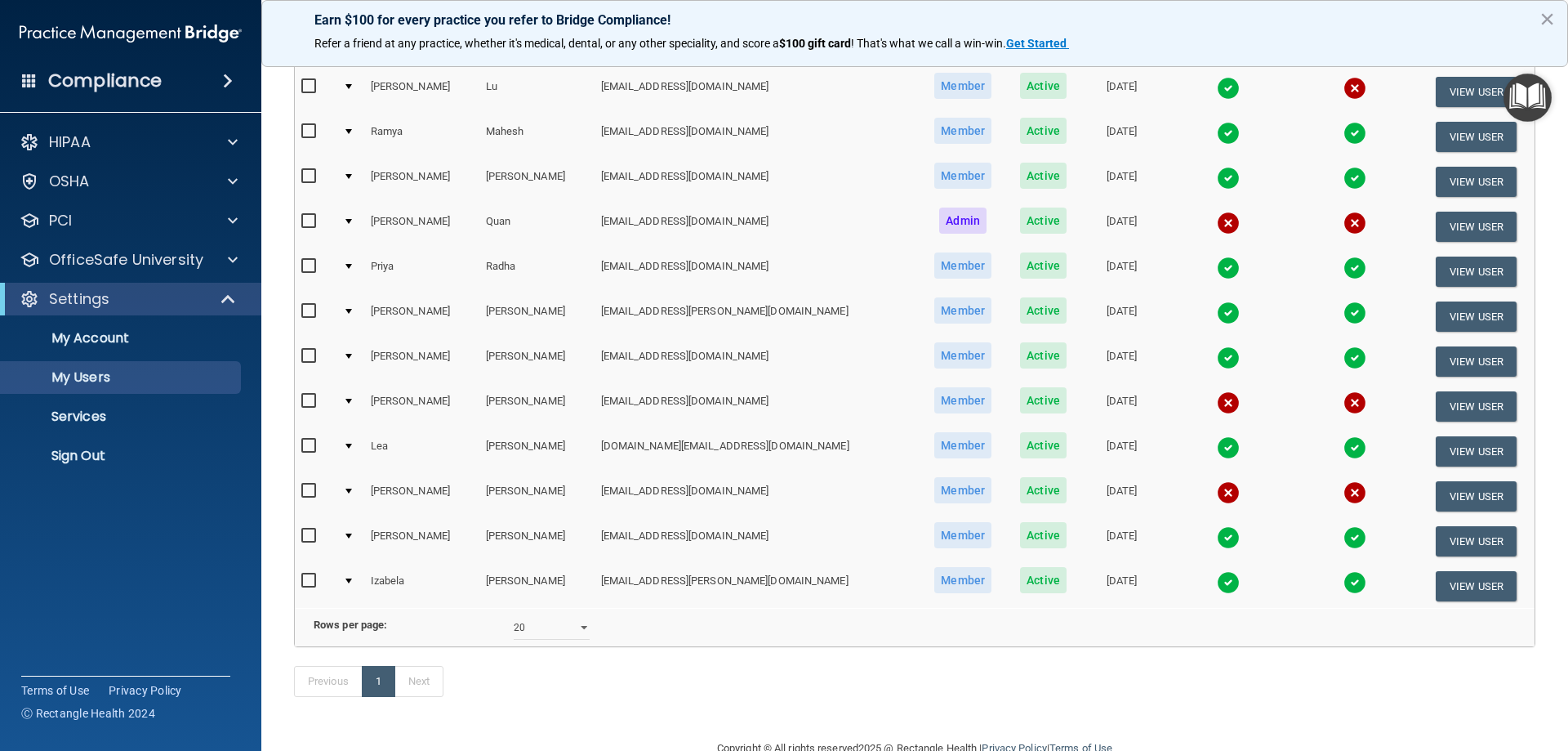
scroll to position [408, 0]
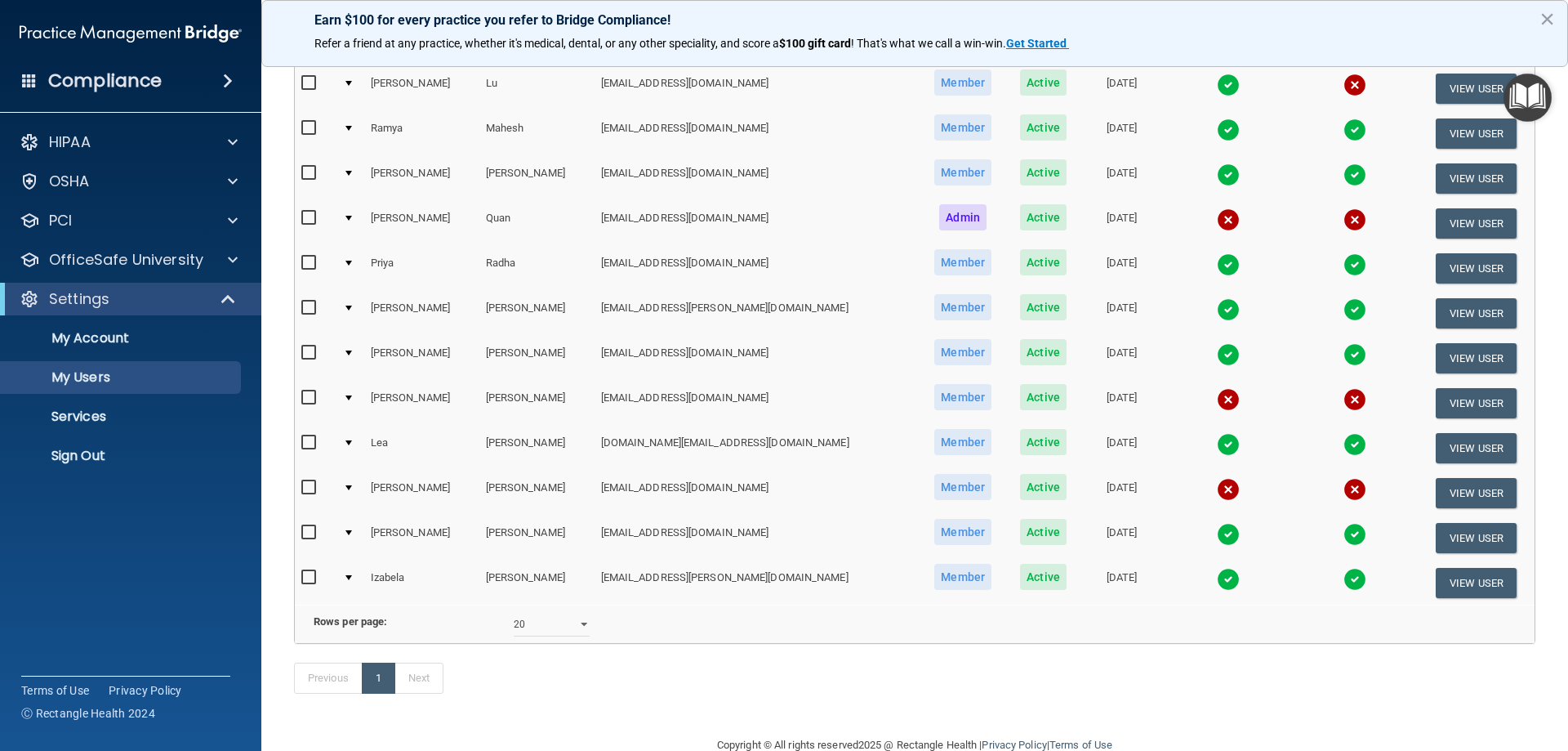
click at [310, 397] on input "checkbox" at bounding box center [310, 398] width 18 height 13
checkbox input "true"
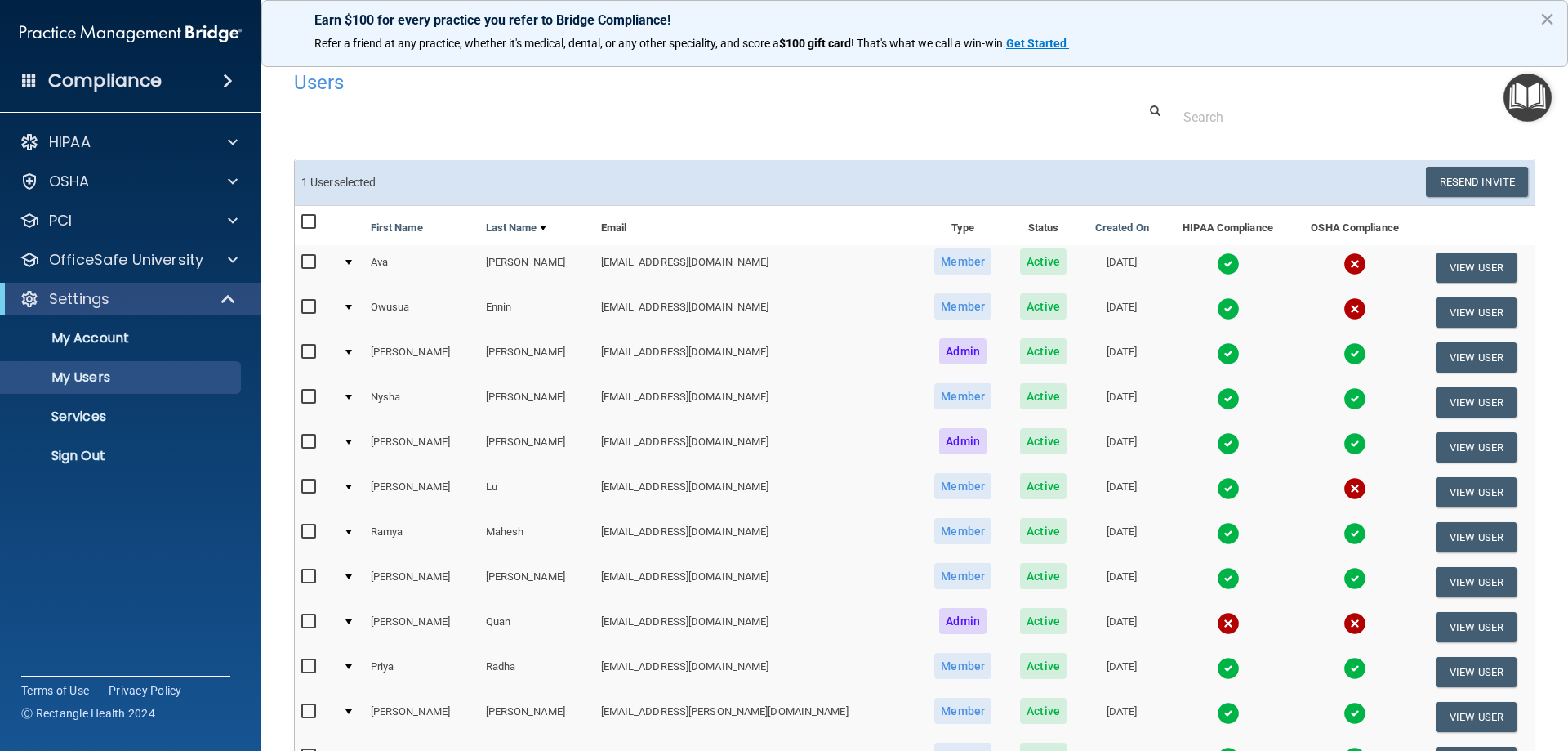
scroll to position [0, 0]
